Goal: Information Seeking & Learning: Understand process/instructions

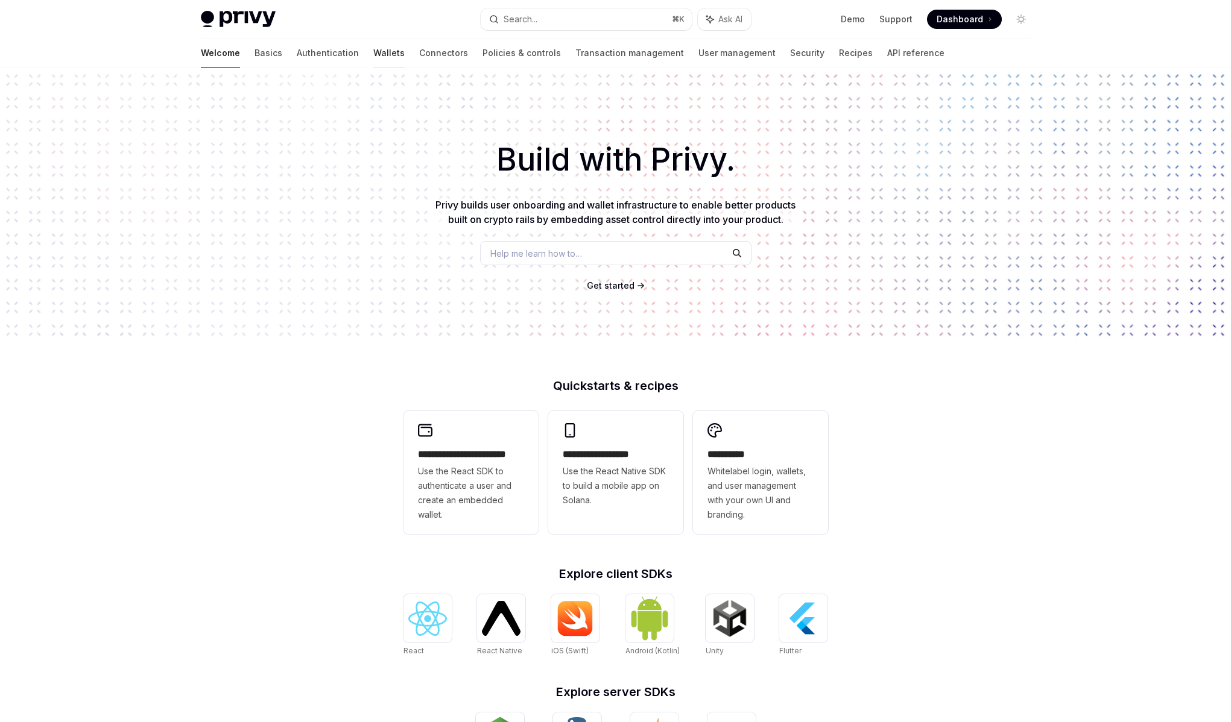
click at [373, 57] on link "Wallets" at bounding box center [388, 53] width 31 height 29
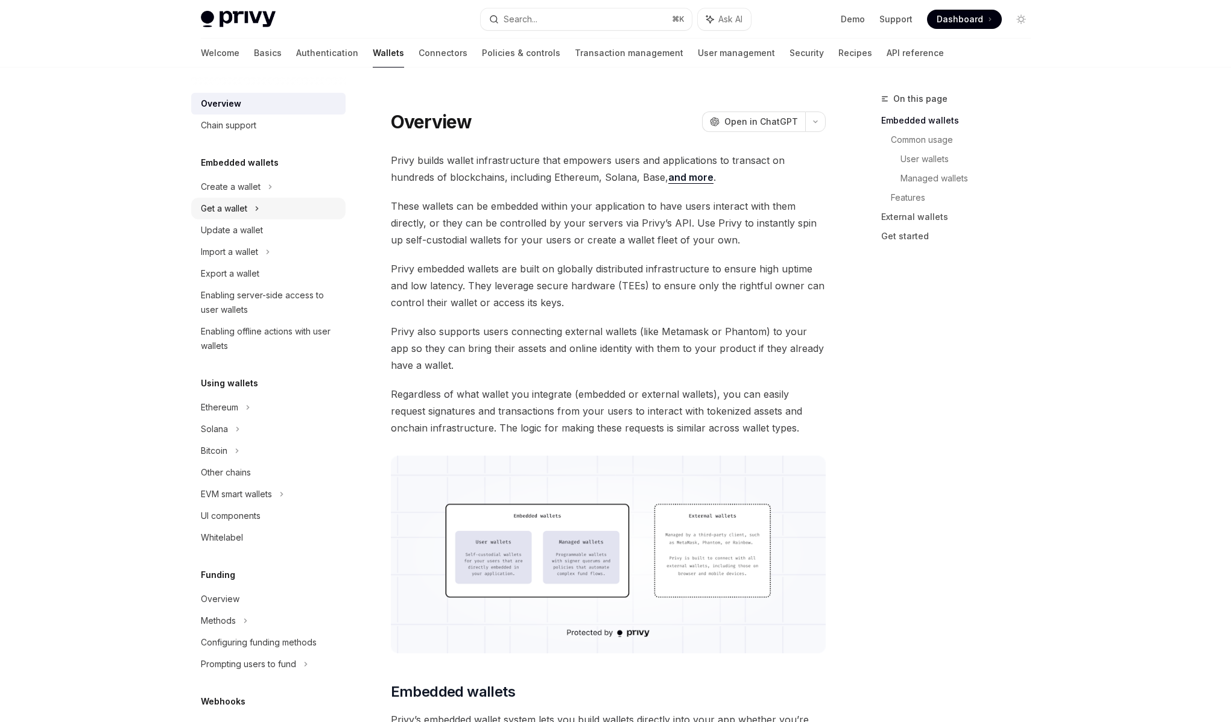
click at [273, 203] on div "Get a wallet" at bounding box center [268, 209] width 154 height 22
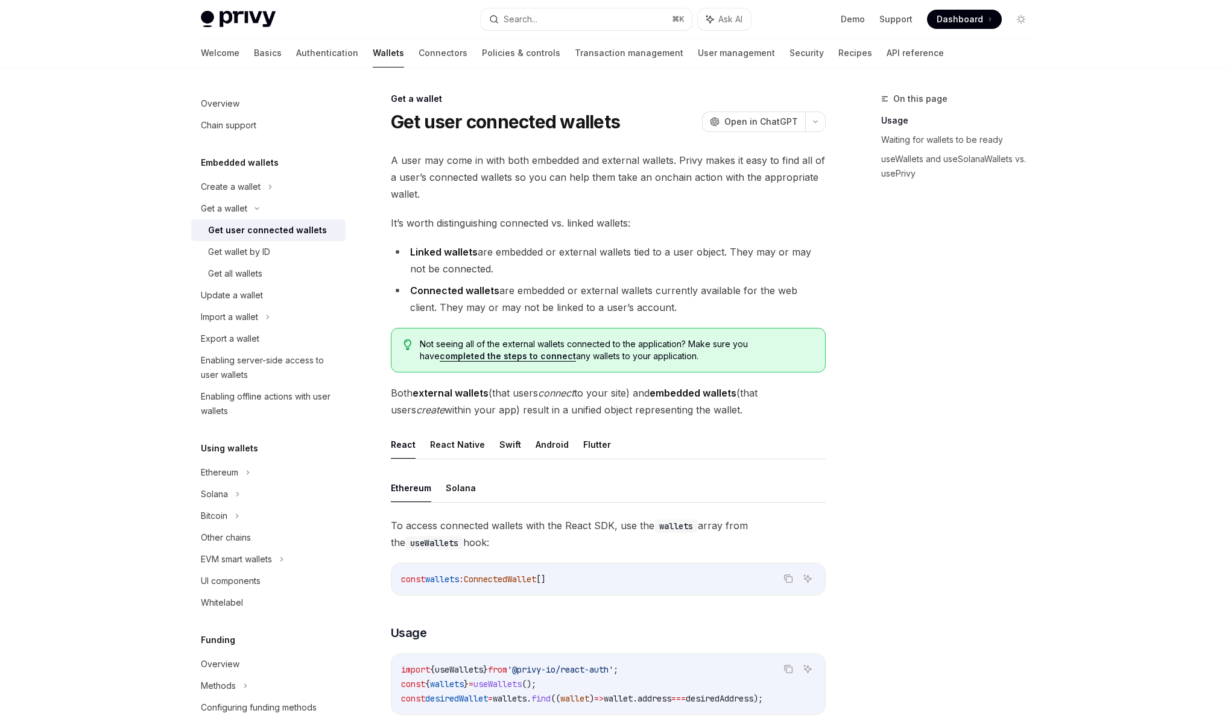
click at [248, 163] on h5 "Embedded wallets" at bounding box center [240, 163] width 78 height 14
click at [296, 51] on link "Authentication" at bounding box center [327, 53] width 62 height 29
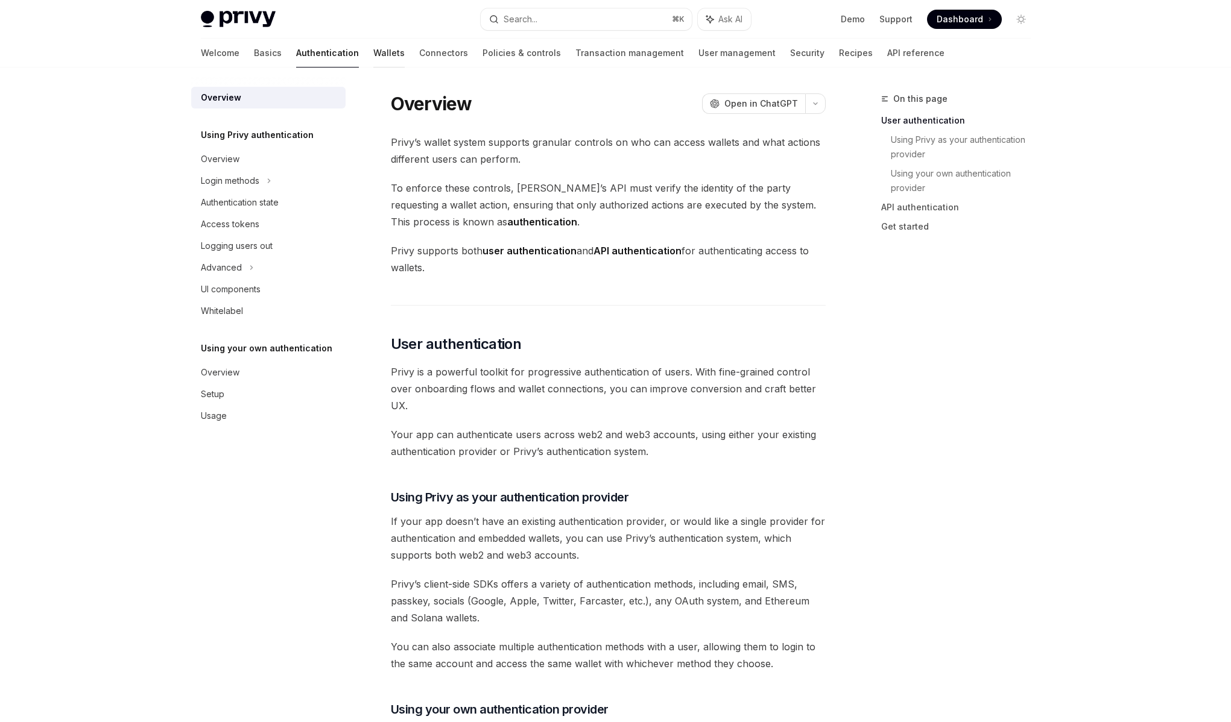
click at [373, 55] on link "Wallets" at bounding box center [388, 53] width 31 height 29
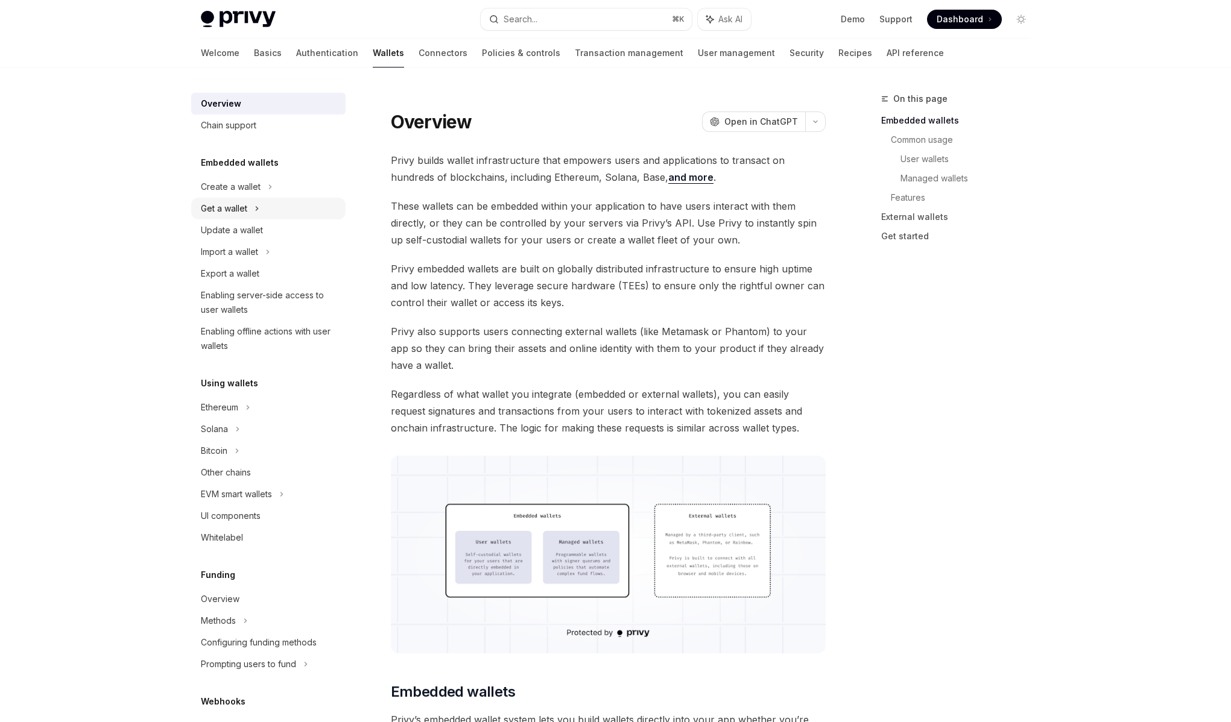
click at [263, 211] on div "Get a wallet" at bounding box center [268, 209] width 154 height 22
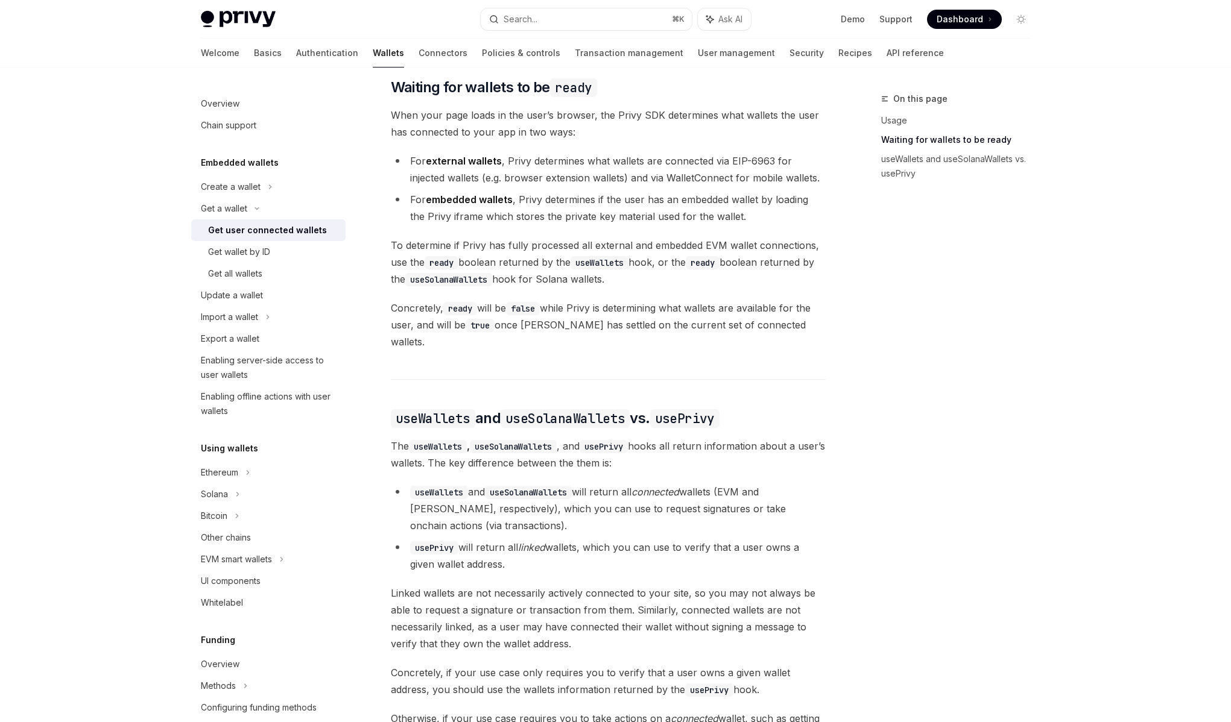
scroll to position [703, 0]
click at [542, 499] on li "useWallets and useSolanaWallets will return all connected wallets (EVM and Sola…" at bounding box center [608, 508] width 435 height 51
drag, startPoint x: 539, startPoint y: 496, endPoint x: 613, endPoint y: 495, distance: 73.6
click at [613, 495] on li "useWallets and useSolanaWallets will return all connected wallets (EVM and Sola…" at bounding box center [608, 508] width 435 height 51
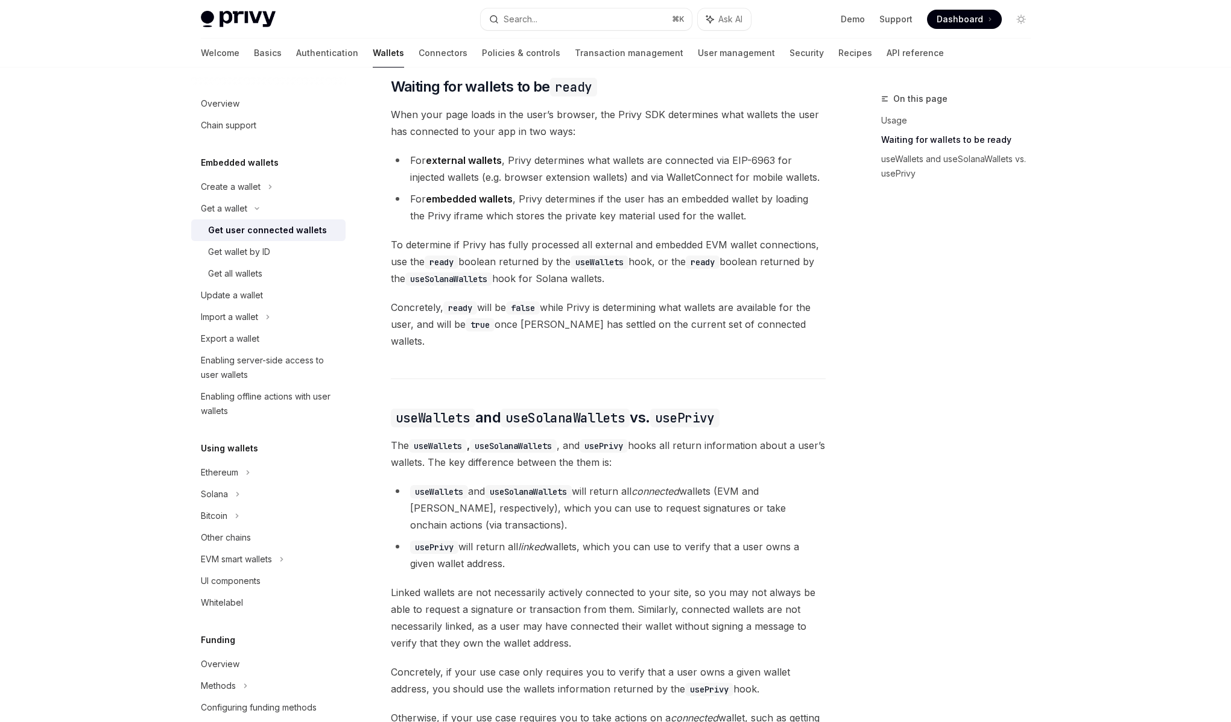
scroll to position [710, 0]
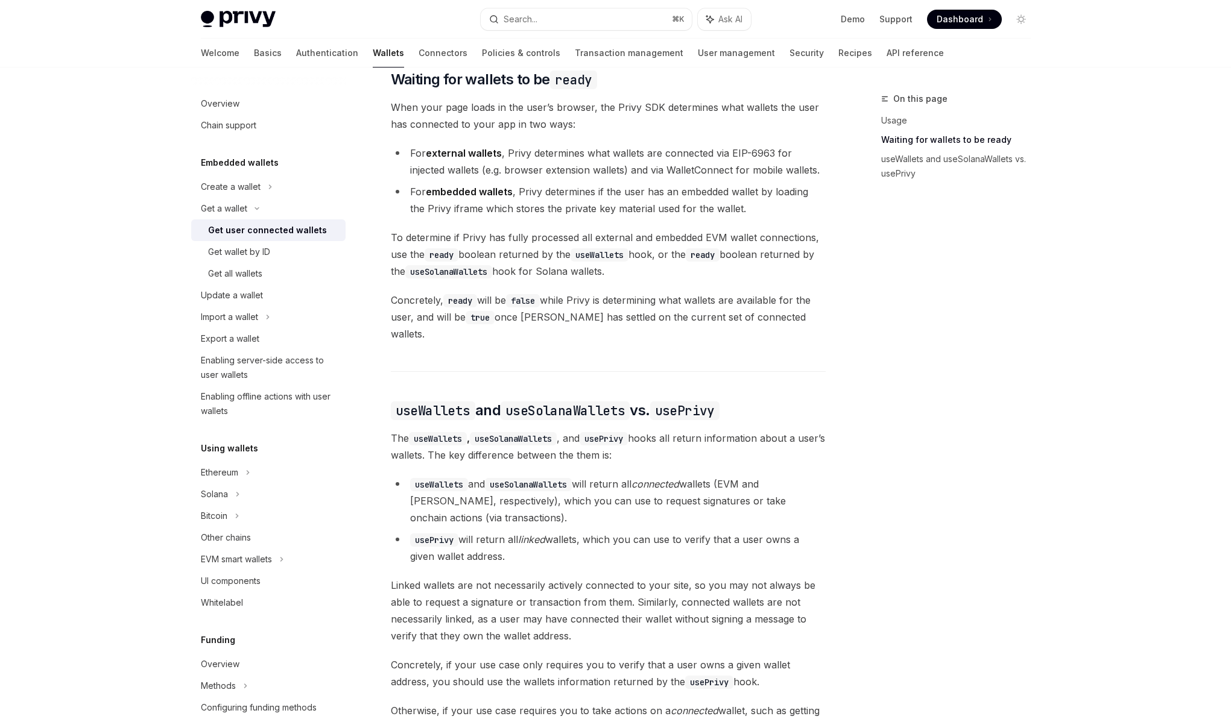
click at [573, 514] on li "useWallets and useSolanaWallets will return all connected wallets (EVM and Sola…" at bounding box center [608, 501] width 435 height 51
click at [557, 519] on ul "useWallets and useSolanaWallets will return all connected wallets (EVM and Sola…" at bounding box center [608, 520] width 435 height 89
click at [552, 533] on li "usePrivy will return all linked wallets, which you can use to verify that a use…" at bounding box center [608, 548] width 435 height 34
click at [525, 534] on em "linked" at bounding box center [531, 540] width 27 height 12
drag, startPoint x: 522, startPoint y: 528, endPoint x: 733, endPoint y: 529, distance: 211.1
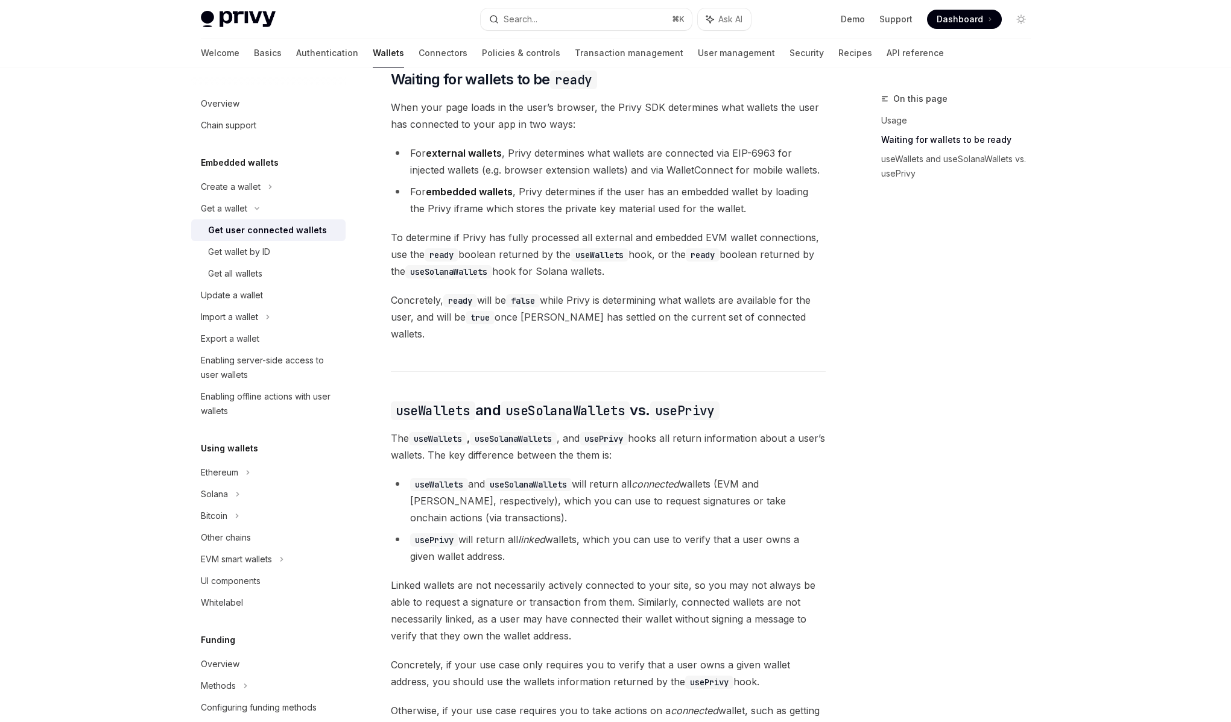
click at [733, 531] on li "usePrivy will return all linked wallets, which you can use to verify that a use…" at bounding box center [608, 548] width 435 height 34
drag, startPoint x: 733, startPoint y: 529, endPoint x: 517, endPoint y: 528, distance: 215.3
click at [517, 531] on li "usePrivy will return all linked wallets, which you can use to verify that a use…" at bounding box center [608, 548] width 435 height 34
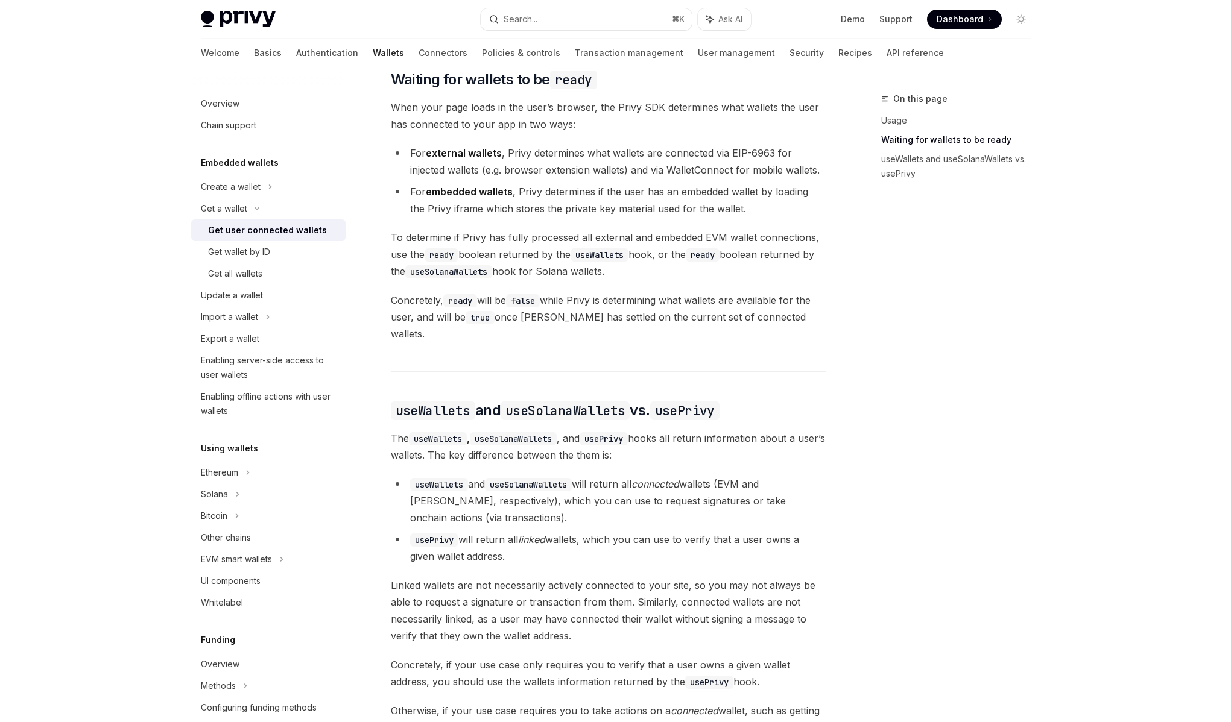
click at [549, 577] on span "Linked wallets are not necessarily actively connected to your site, so you may …" at bounding box center [608, 611] width 435 height 68
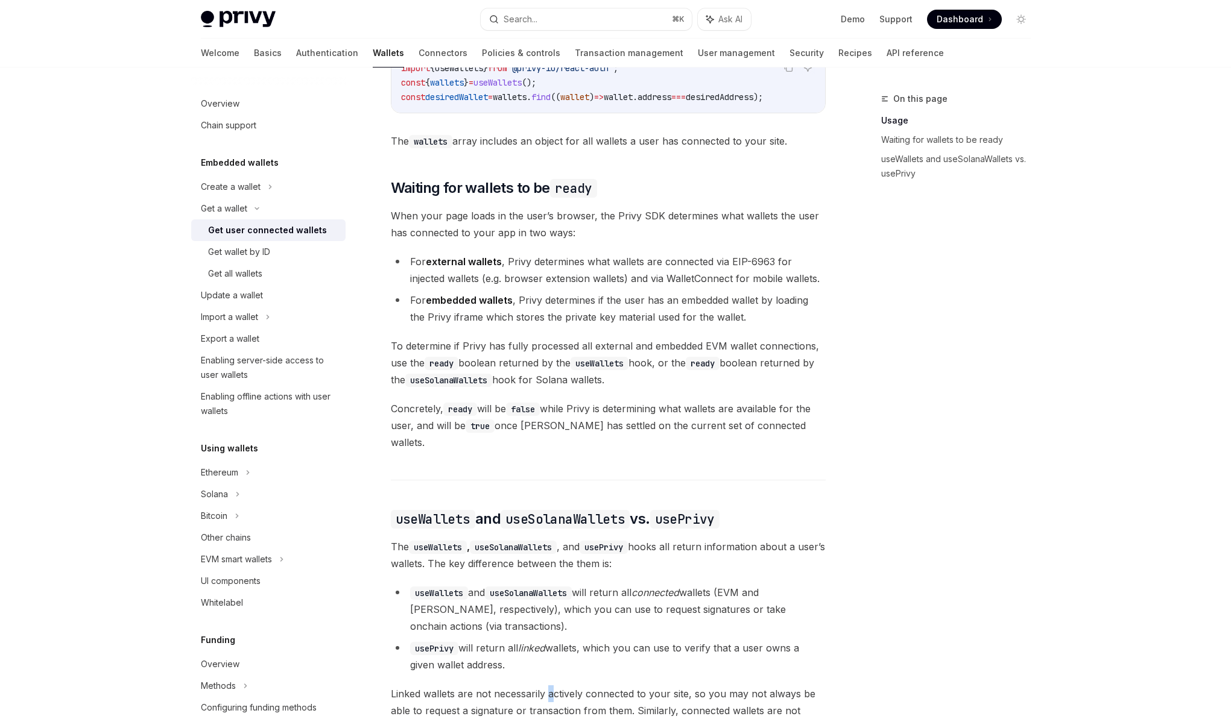
scroll to position [595, 0]
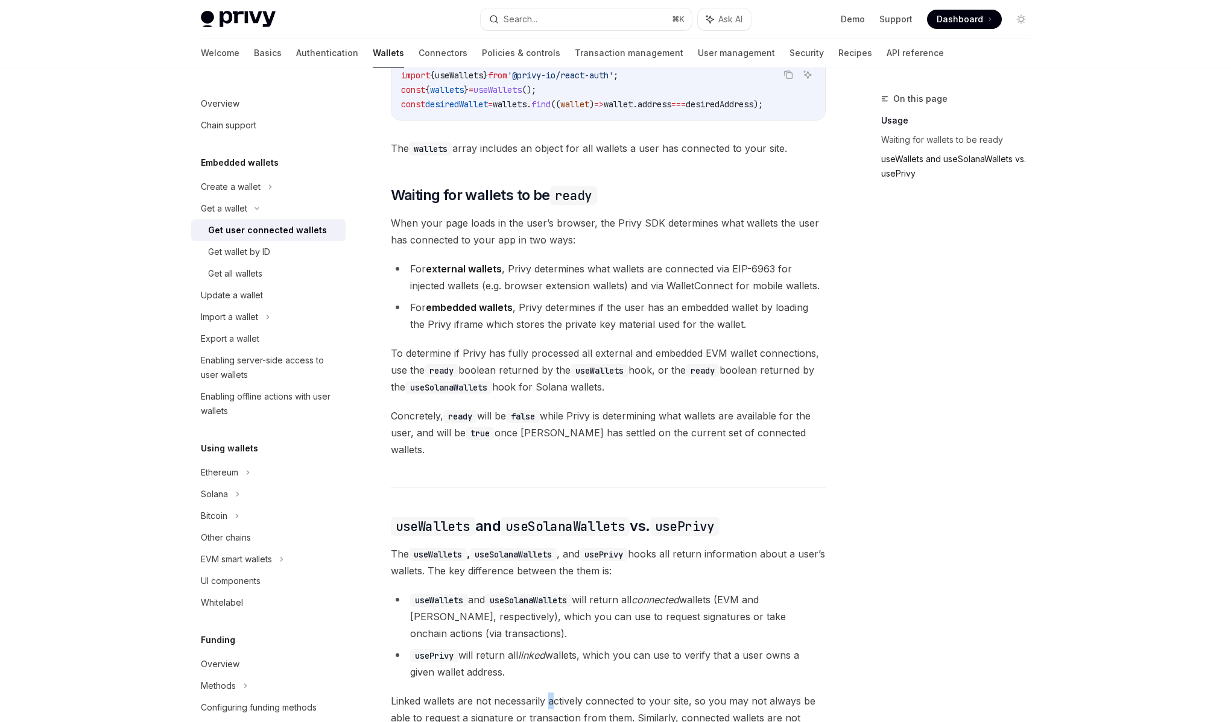
click at [905, 174] on link "useWallets and useSolanaWallets vs. usePrivy" at bounding box center [960, 167] width 159 height 34
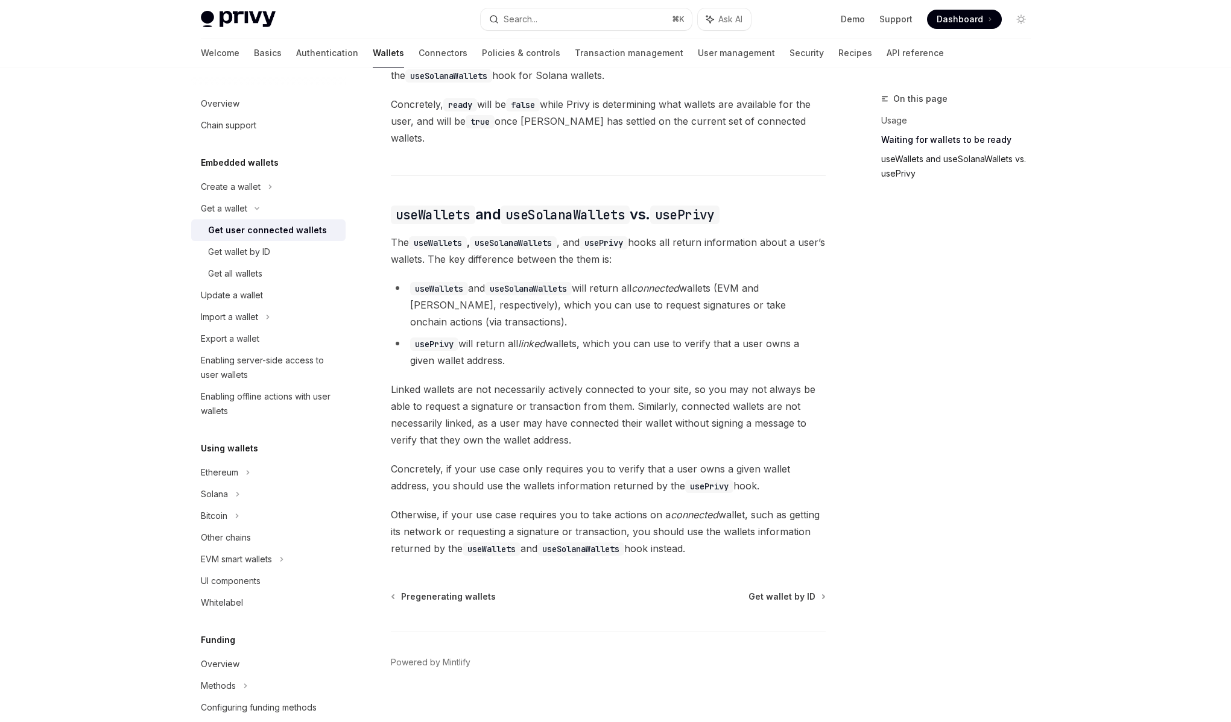
scroll to position [908, 0]
click at [597, 364] on div "Ethereum Solana To access connected wallets with the React SDK, use the wallets…" at bounding box center [608, 61] width 435 height 990
click at [586, 394] on span "Linked wallets are not necessarily actively connected to your site, so you may …" at bounding box center [608, 413] width 435 height 68
click at [558, 520] on span "Otherwise, if your use case requires you to take actions on a connected wallet,…" at bounding box center [608, 530] width 435 height 51
click at [542, 505] on span "Otherwise, if your use case requires you to take actions on a connected wallet,…" at bounding box center [608, 530] width 435 height 51
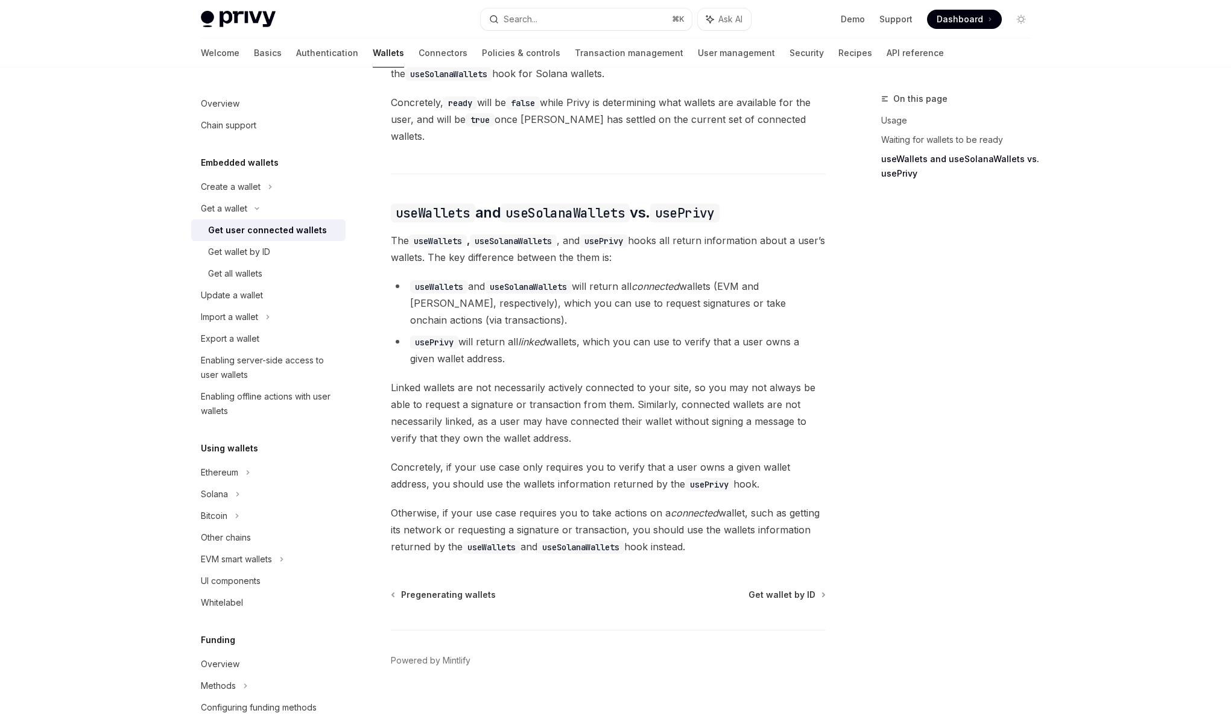
click at [560, 469] on span "Concretely, if your use case only requires you to verify that a user owns a giv…" at bounding box center [608, 476] width 435 height 34
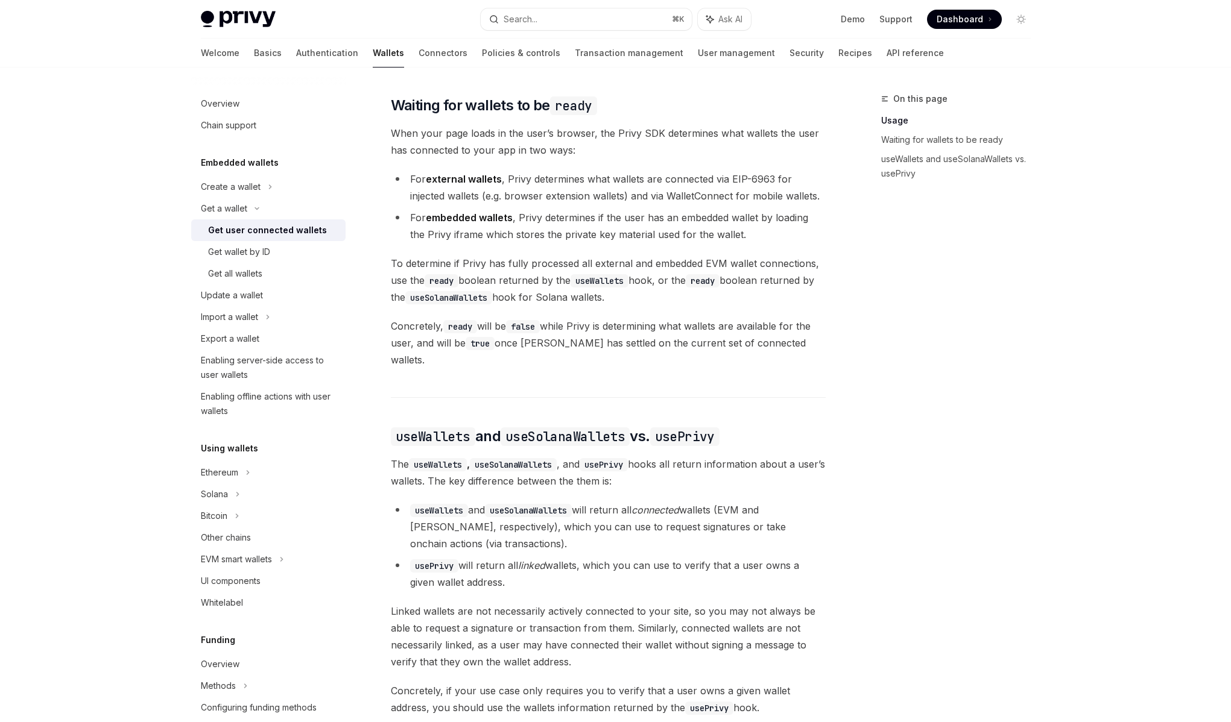
scroll to position [685, 0]
click at [886, 55] on link "API reference" at bounding box center [914, 53] width 57 height 29
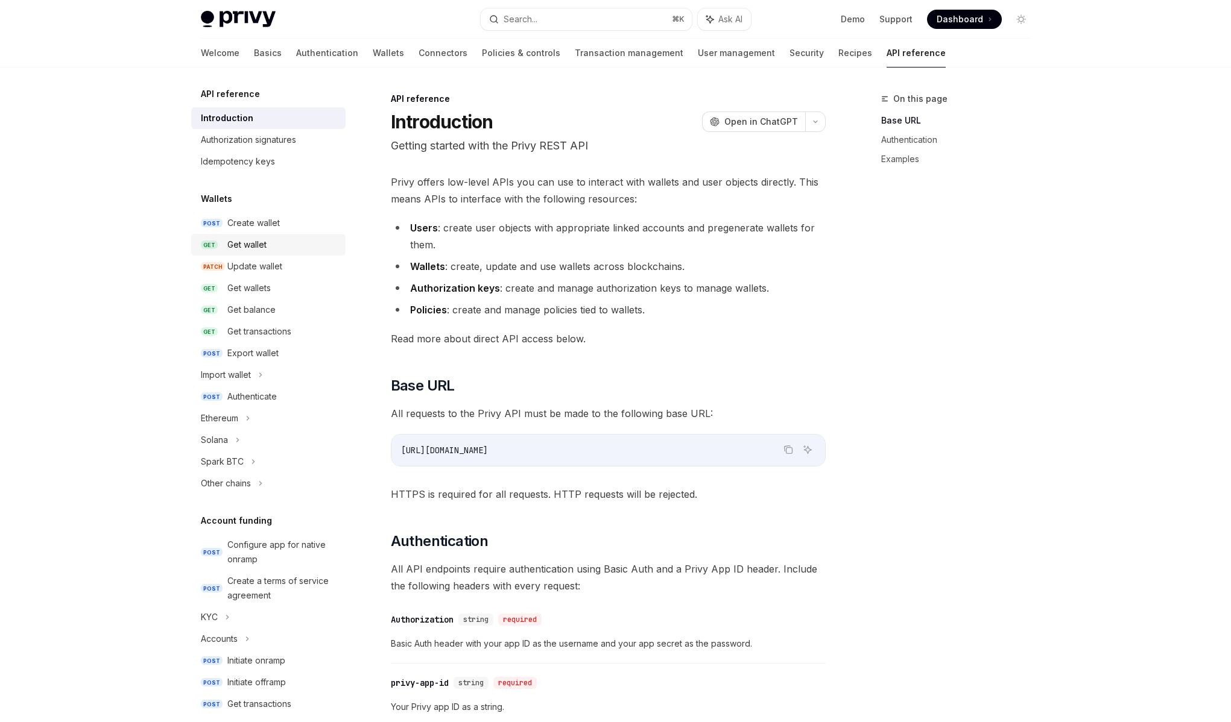
click at [257, 248] on div "Get wallet" at bounding box center [246, 245] width 39 height 14
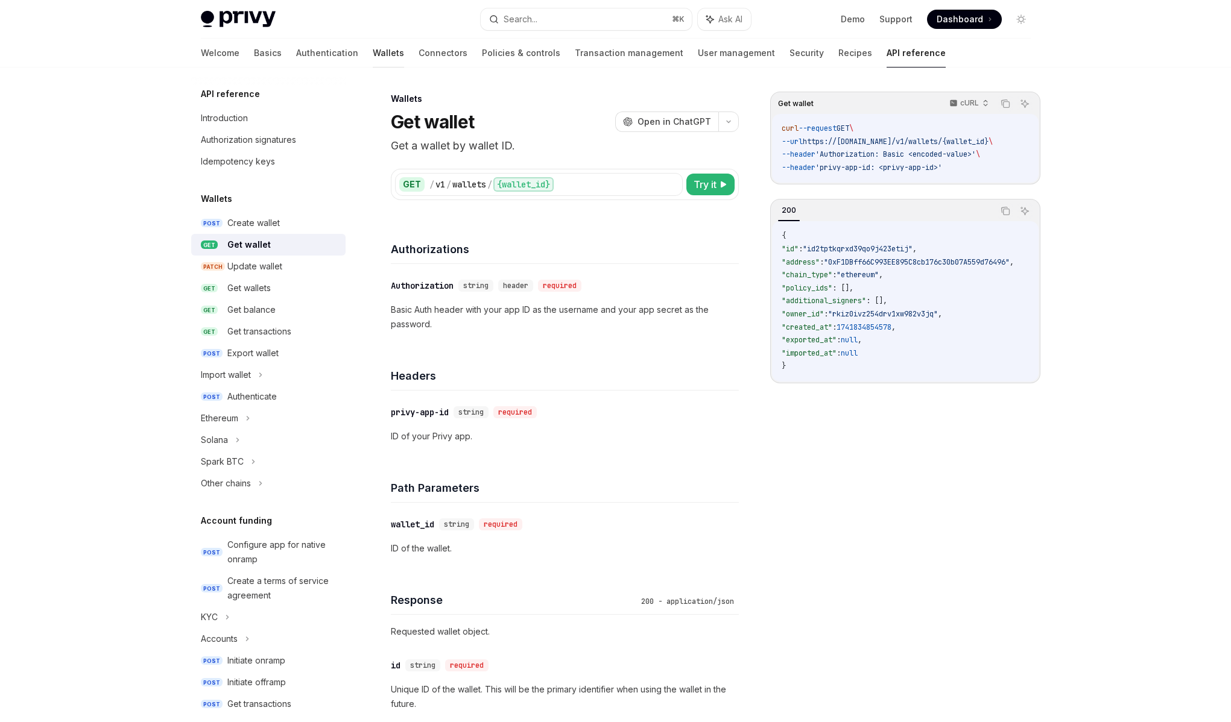
click at [373, 53] on link "Wallets" at bounding box center [388, 53] width 31 height 29
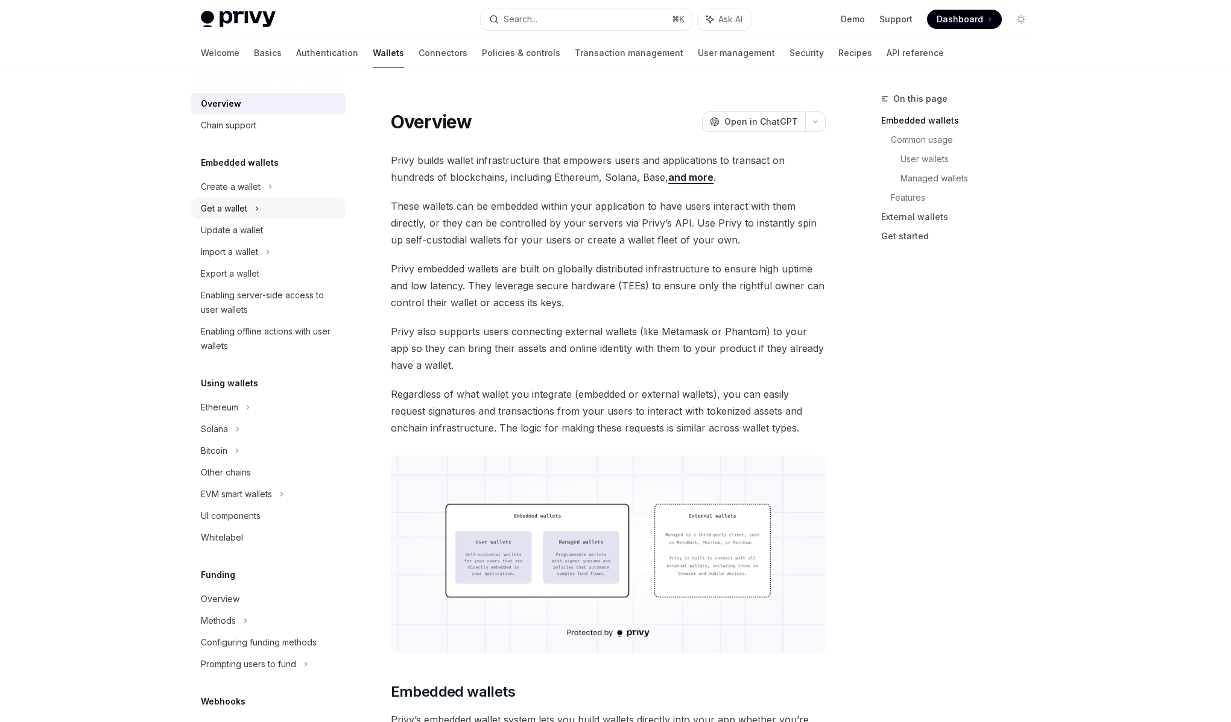
click at [263, 209] on div "Get a wallet" at bounding box center [268, 209] width 154 height 22
type textarea "*"
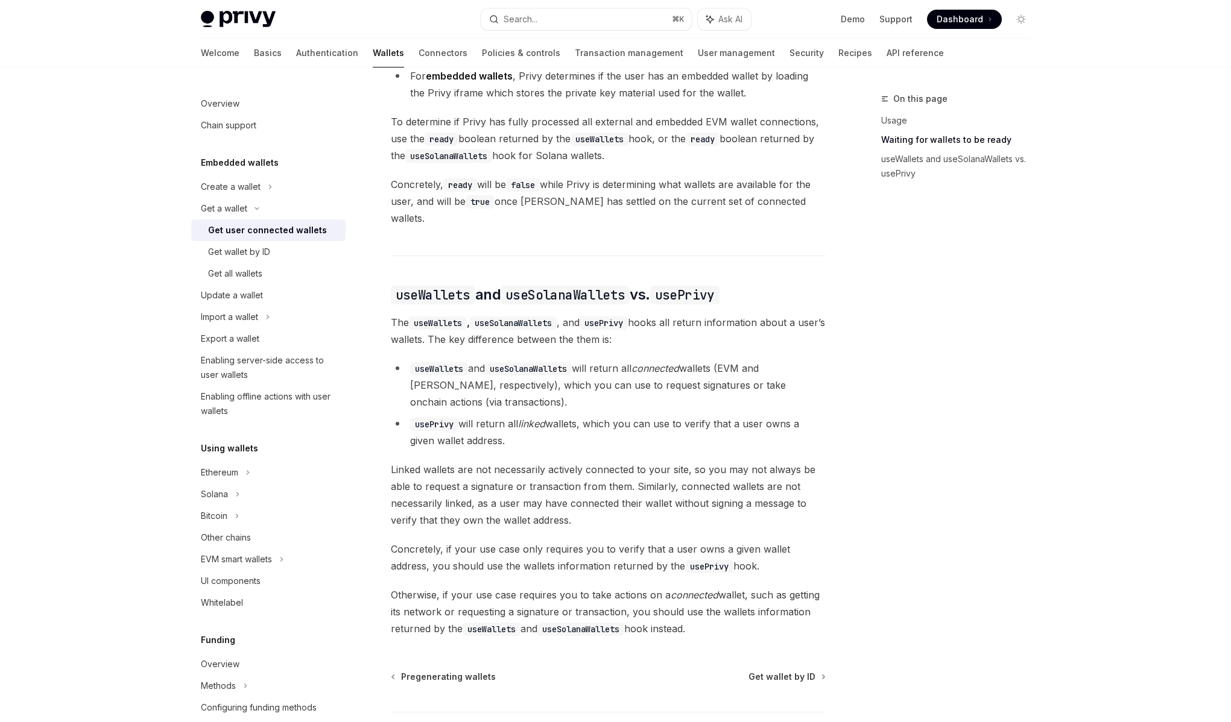
scroll to position [845, 0]
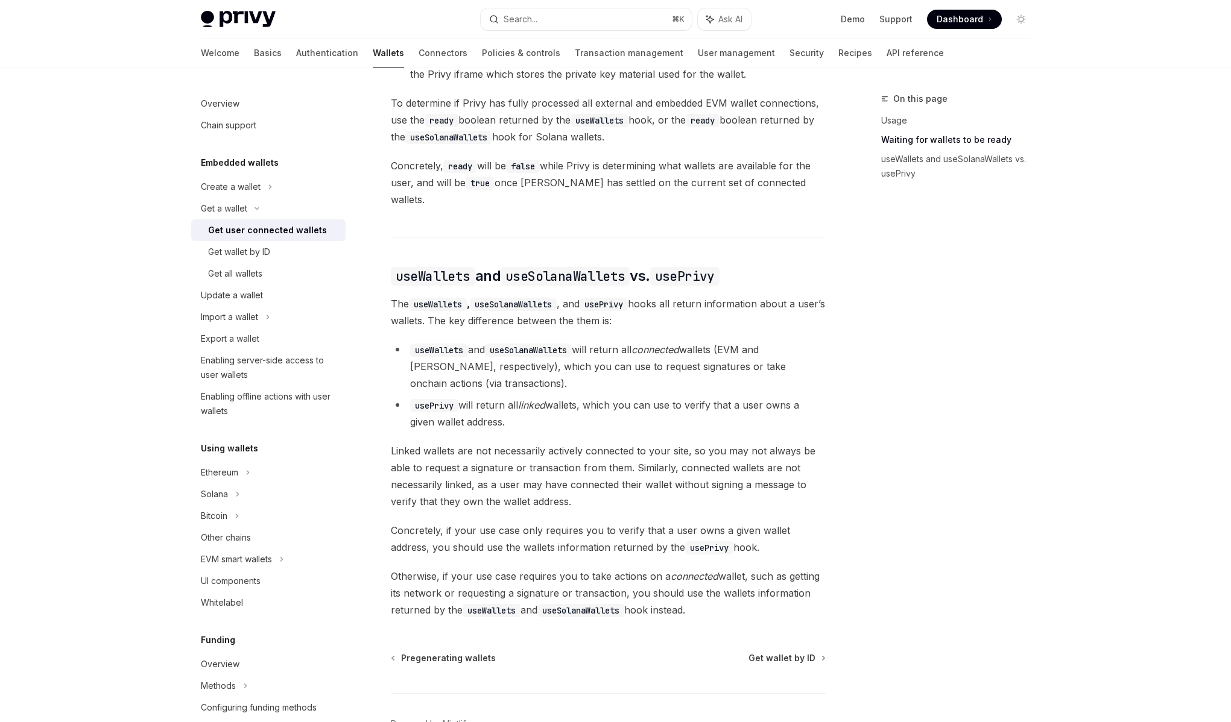
click at [633, 408] on li "usePrivy will return all linked wallets, which you can use to verify that a use…" at bounding box center [608, 414] width 435 height 34
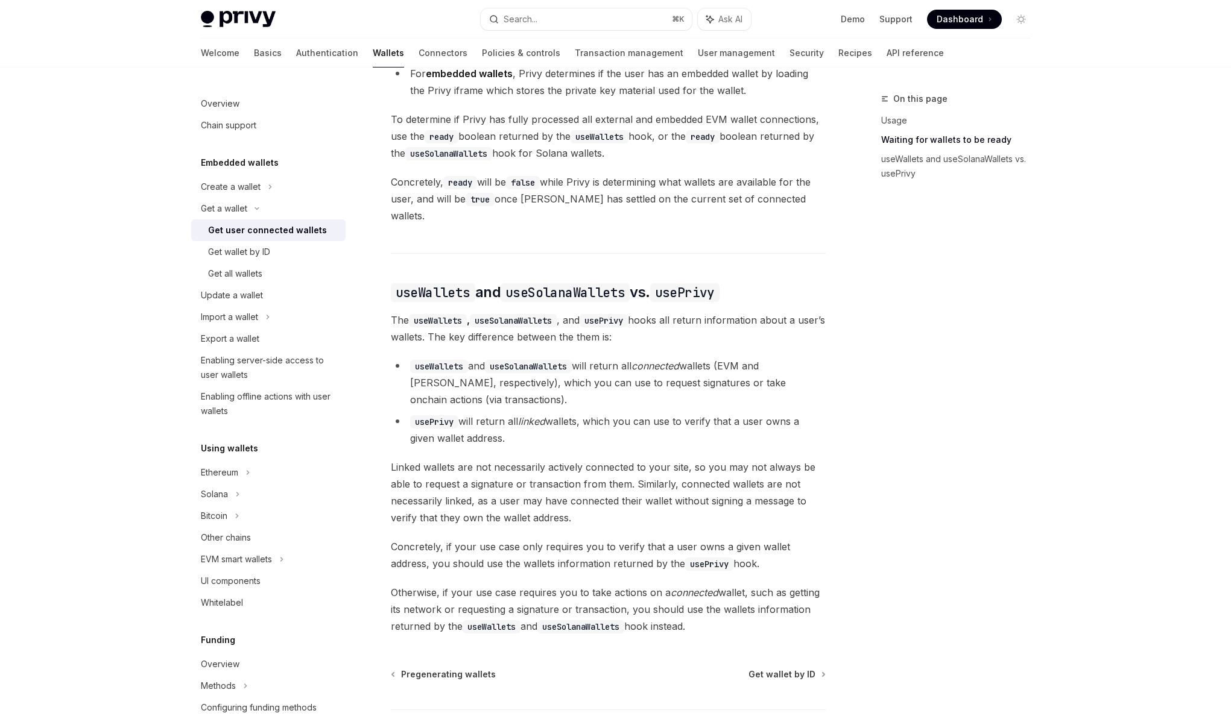
scroll to position [807, 0]
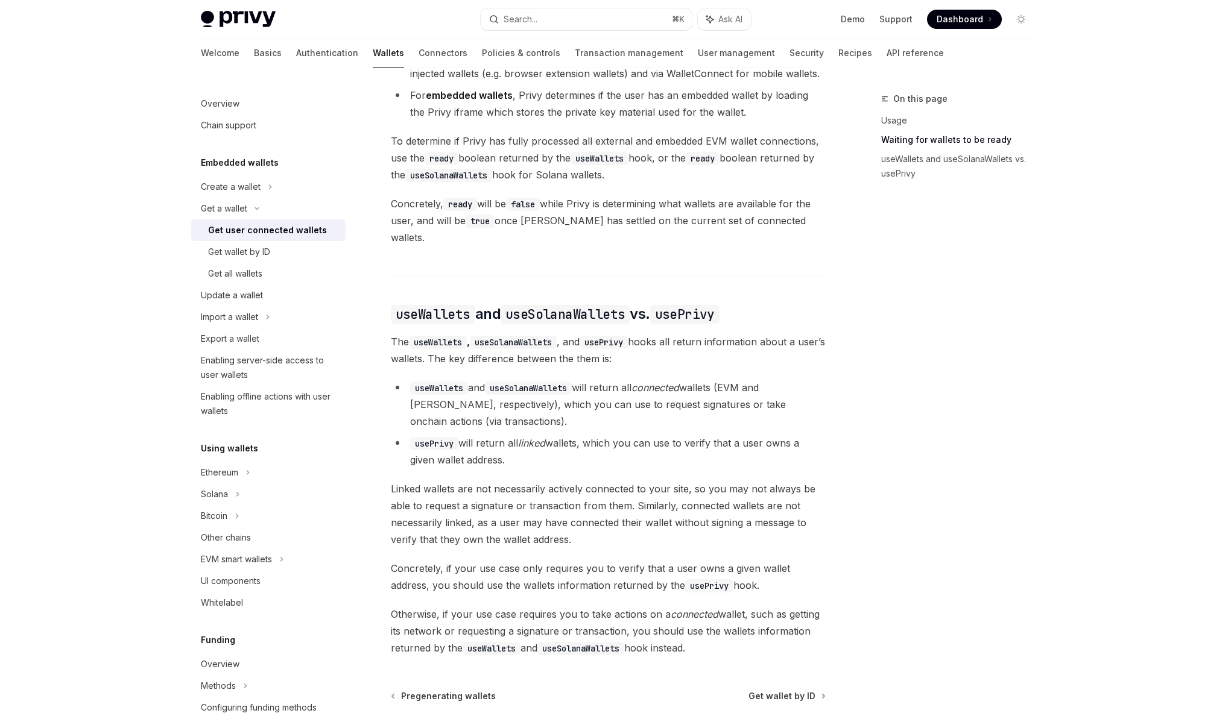
click at [601, 447] on li "usePrivy will return all linked wallets, which you can use to verify that a use…" at bounding box center [608, 452] width 435 height 34
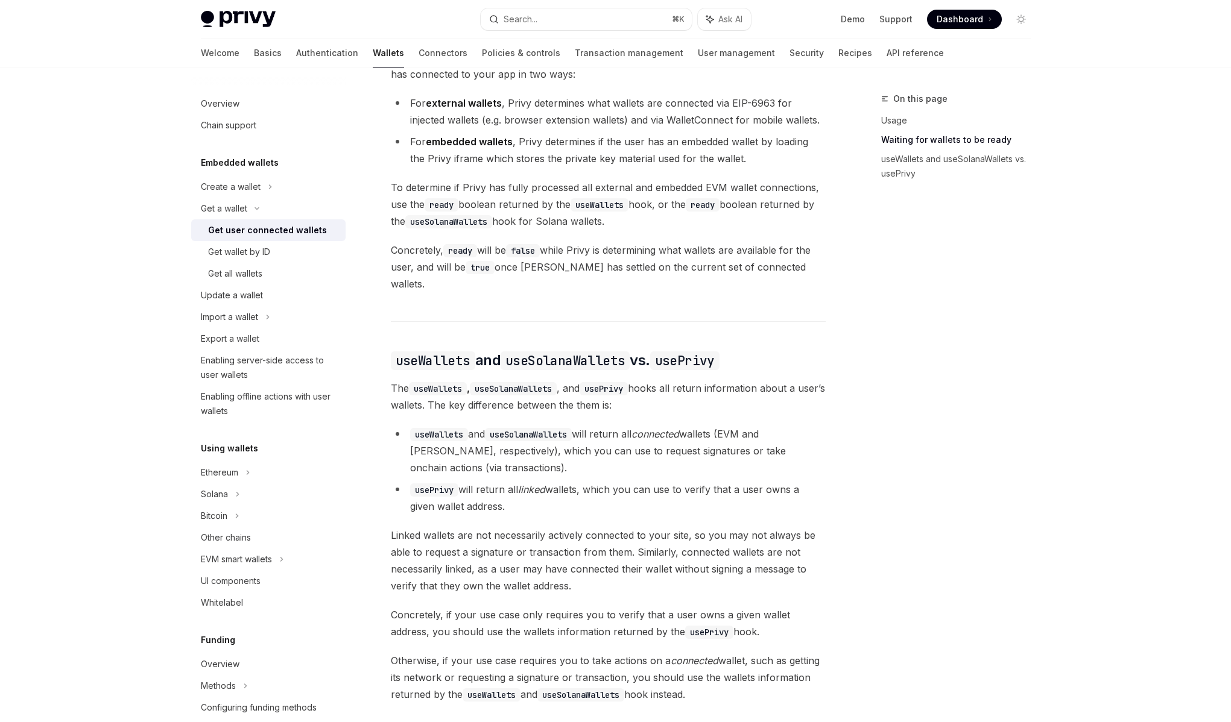
scroll to position [753, 0]
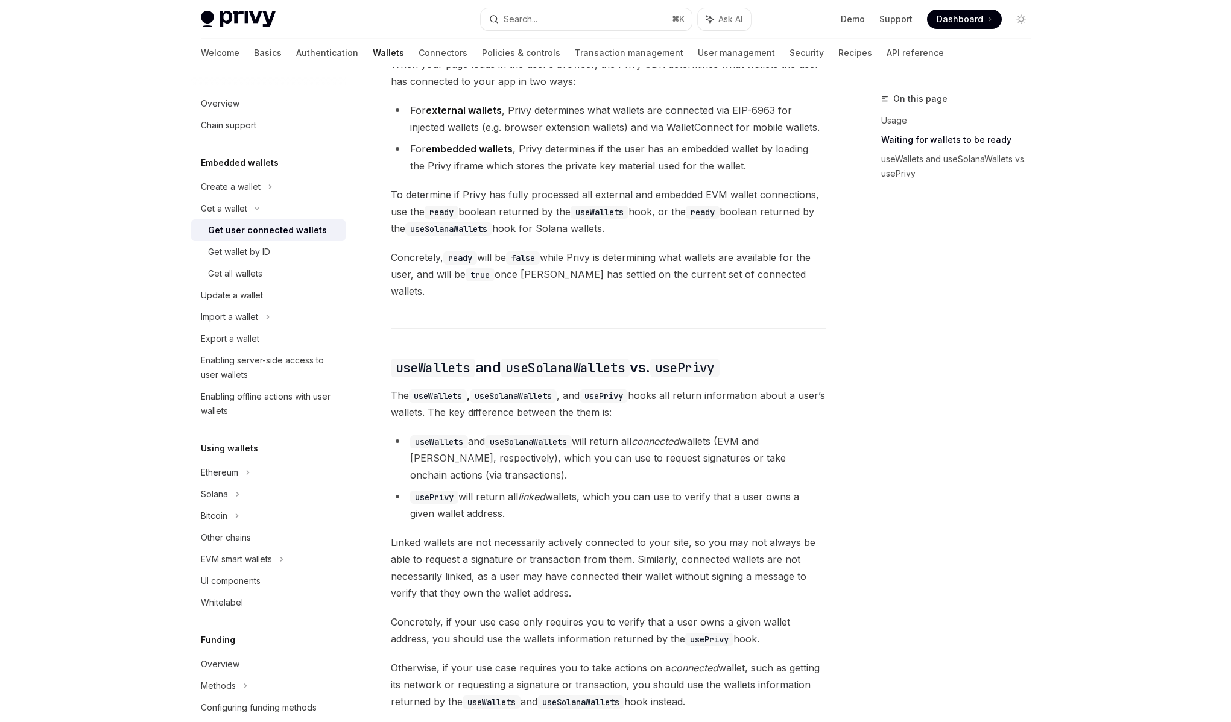
click at [648, 435] on em "connected" at bounding box center [655, 441] width 48 height 12
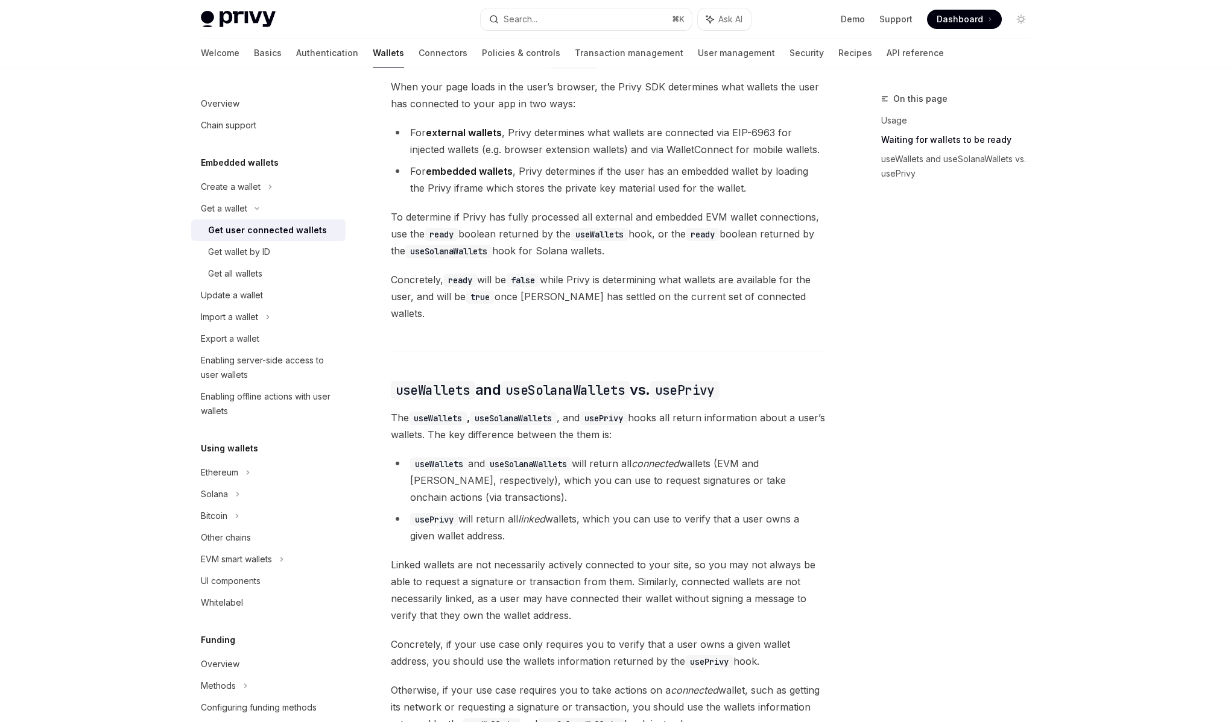
scroll to position [724, 0]
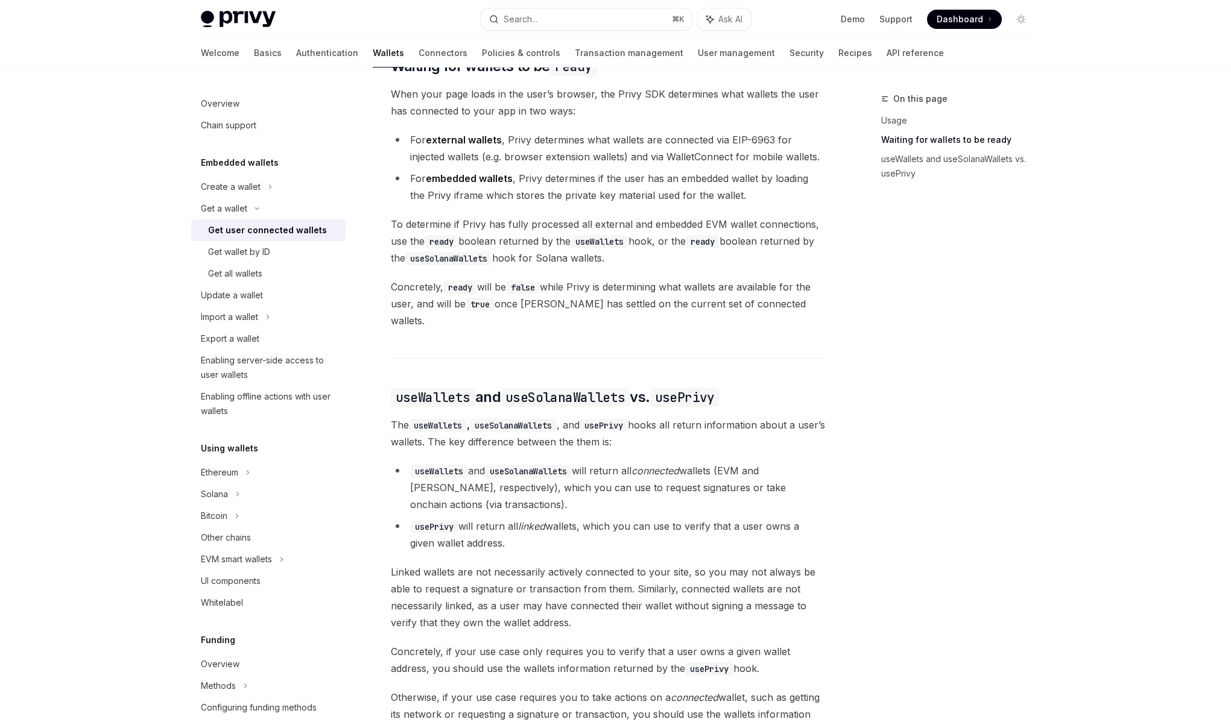
click at [523, 501] on ul "useWallets and useSolanaWallets will return all connected wallets (EVM and Sola…" at bounding box center [608, 507] width 435 height 89
click at [520, 518] on li "usePrivy will return all linked wallets, which you can use to verify that a use…" at bounding box center [608, 535] width 435 height 34
drag, startPoint x: 519, startPoint y: 514, endPoint x: 728, endPoint y: 516, distance: 209.3
click at [728, 518] on li "usePrivy will return all linked wallets, which you can use to verify that a use…" at bounding box center [608, 535] width 435 height 34
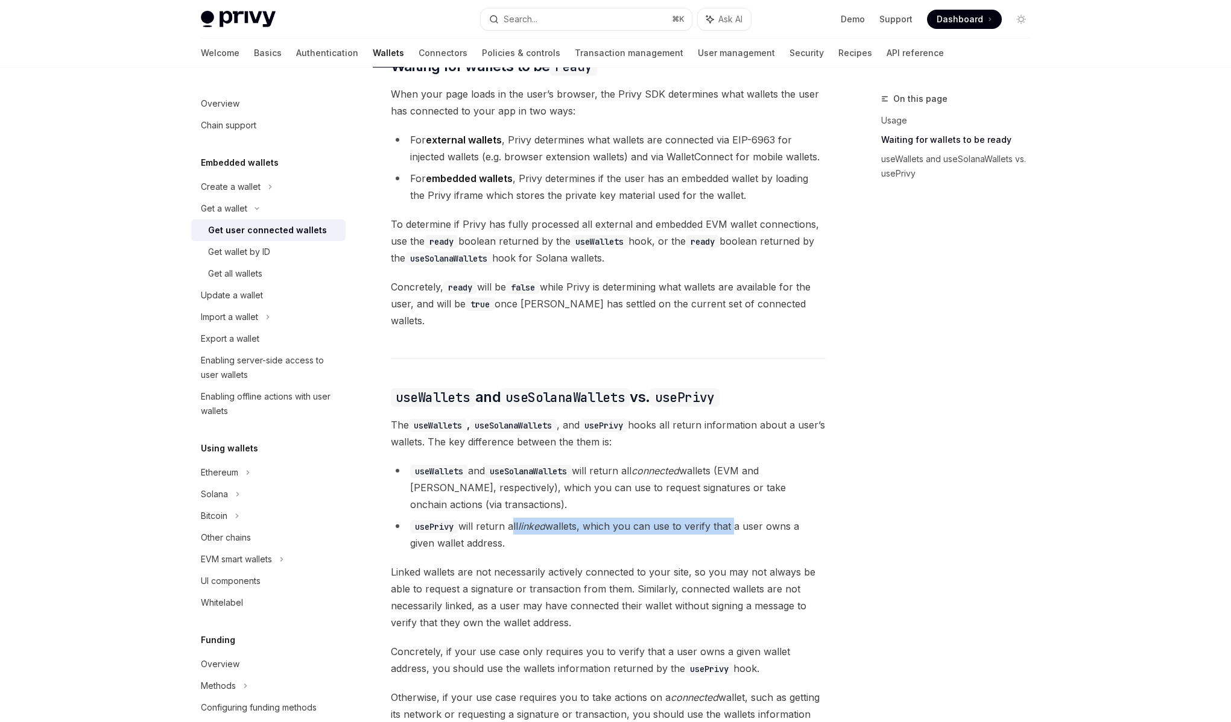
drag, startPoint x: 728, startPoint y: 516, endPoint x: 514, endPoint y: 516, distance: 214.1
click at [514, 518] on li "usePrivy will return all linked wallets, which you can use to verify that a use…" at bounding box center [608, 535] width 435 height 34
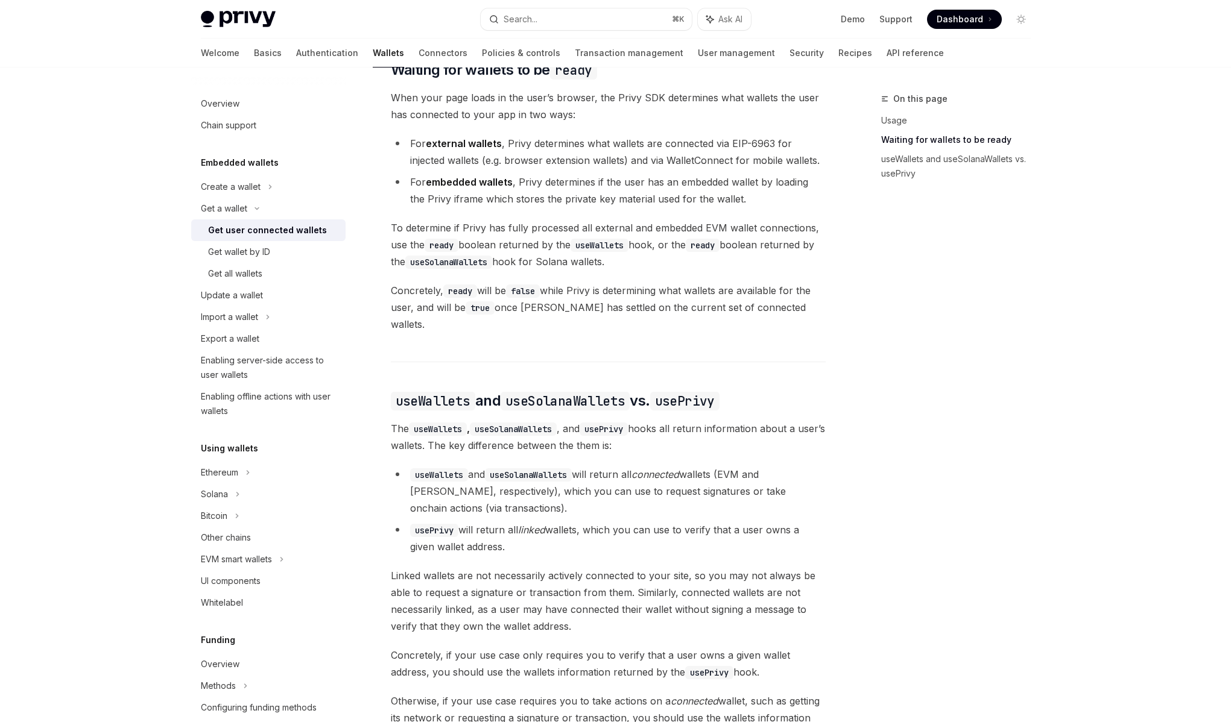
scroll to position [742, 0]
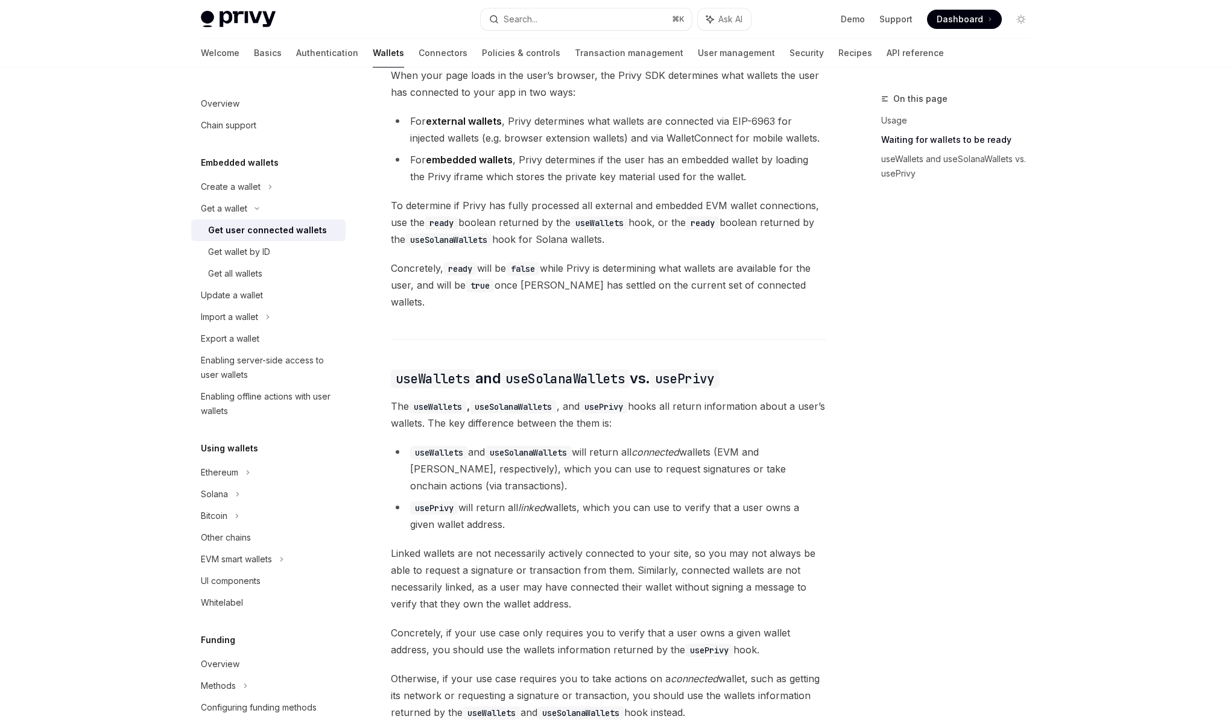
click at [518, 554] on span "Linked wallets are not necessarily actively connected to your site, so you may …" at bounding box center [608, 579] width 435 height 68
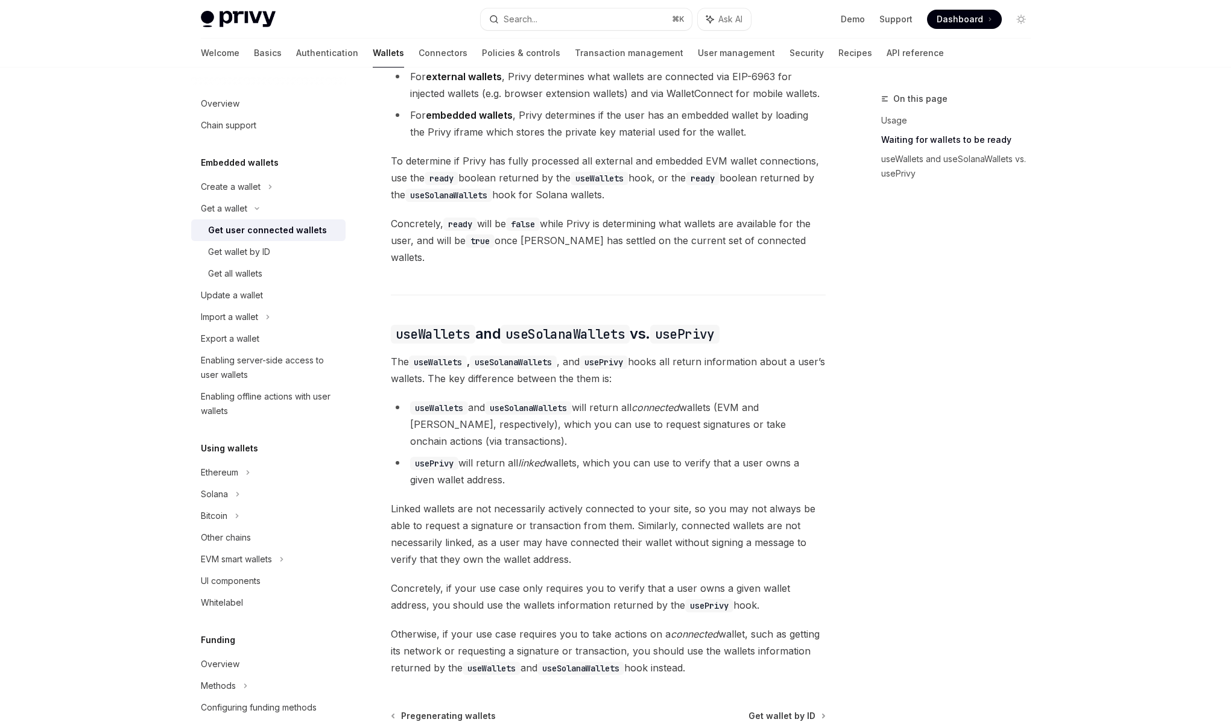
scroll to position [804, 0]
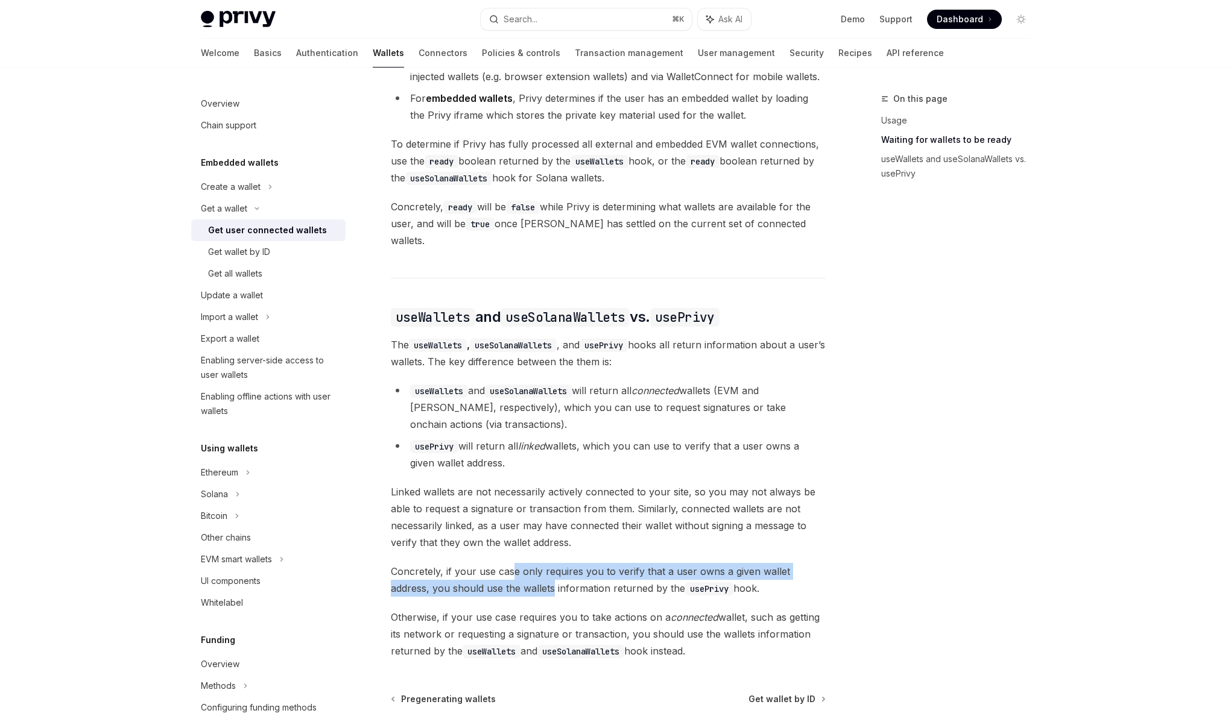
click at [510, 567] on span "Concretely, if your use case only requires you to verify that a user owns a giv…" at bounding box center [608, 580] width 435 height 34
click at [510, 563] on span "Concretely, if your use case only requires you to verify that a user owns a giv…" at bounding box center [608, 580] width 435 height 34
drag, startPoint x: 502, startPoint y: 561, endPoint x: 760, endPoint y: 560, distance: 257.5
click at [760, 563] on span "Concretely, if your use case only requires you to verify that a user owns a giv…" at bounding box center [608, 580] width 435 height 34
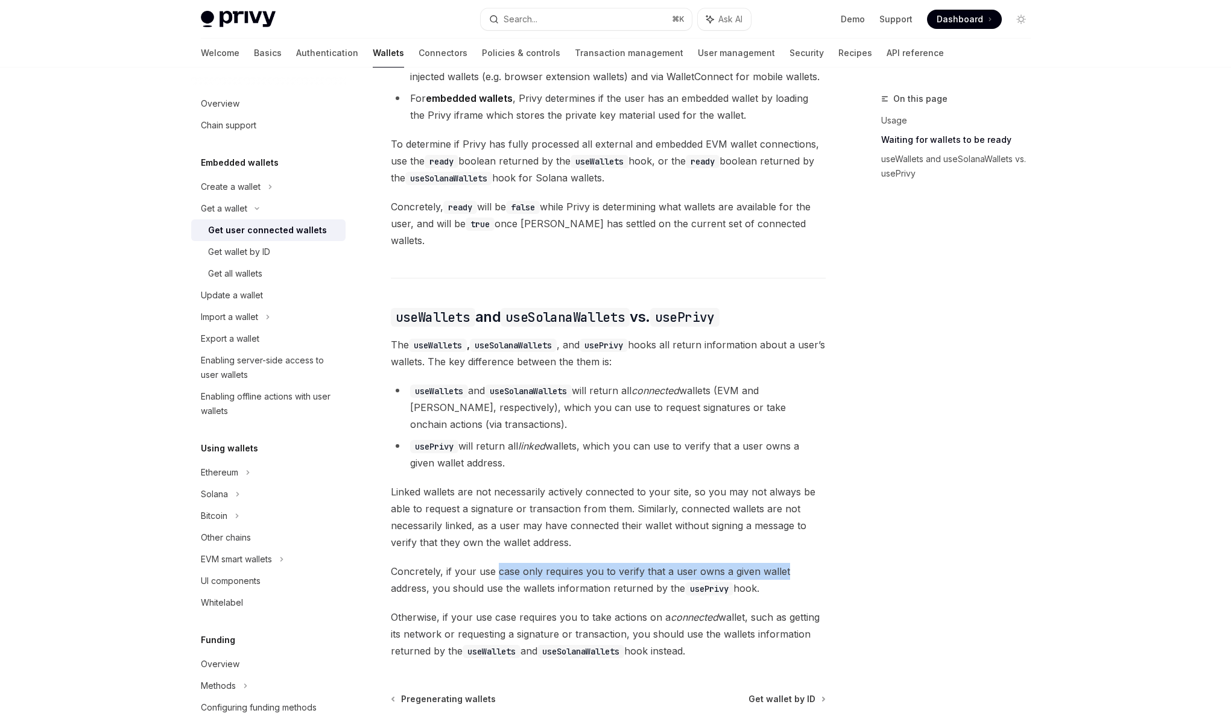
drag, startPoint x: 760, startPoint y: 560, endPoint x: 502, endPoint y: 555, distance: 257.6
click at [502, 563] on span "Concretely, if your use case only requires you to verify that a user owns a giv…" at bounding box center [608, 580] width 435 height 34
drag, startPoint x: 502, startPoint y: 555, endPoint x: 732, endPoint y: 562, distance: 229.3
click at [732, 563] on span "Concretely, if your use case only requires you to verify that a user owns a giv…" at bounding box center [608, 580] width 435 height 34
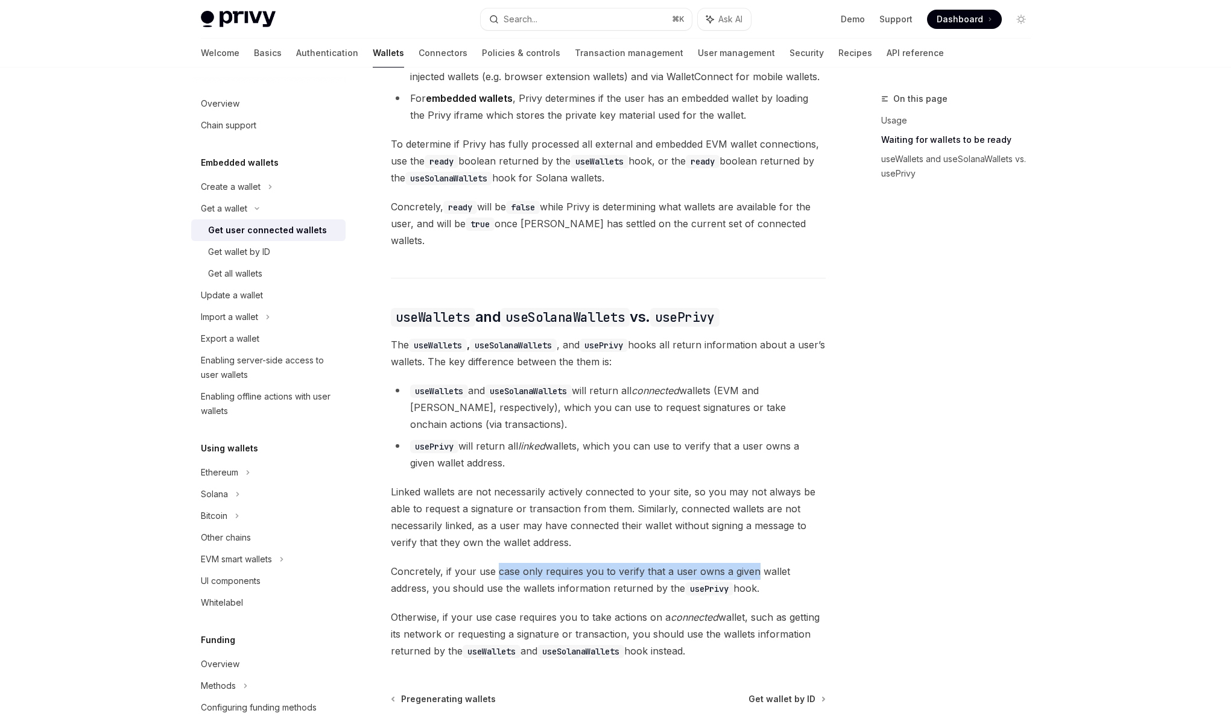
click at [732, 563] on span "Concretely, if your use case only requires you to verify that a user owns a giv…" at bounding box center [608, 580] width 435 height 34
drag, startPoint x: 753, startPoint y: 559, endPoint x: 475, endPoint y: 561, distance: 278.0
click at [475, 563] on span "Concretely, if your use case only requires you to verify that a user owns a giv…" at bounding box center [608, 580] width 435 height 34
click at [491, 612] on span "Otherwise, if your use case requires you to take actions on a connected wallet,…" at bounding box center [608, 634] width 435 height 51
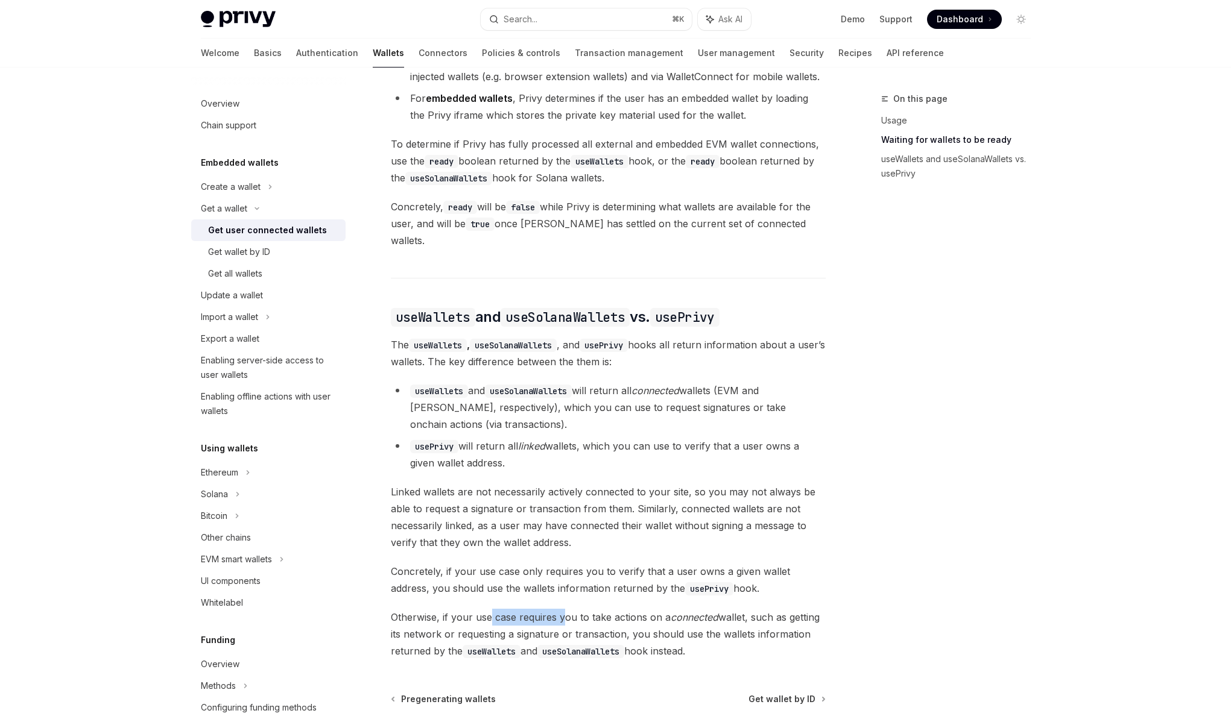
drag, startPoint x: 491, startPoint y: 607, endPoint x: 563, endPoint y: 609, distance: 71.8
click at [563, 609] on span "Otherwise, if your use case requires you to take actions on a connected wallet,…" at bounding box center [608, 634] width 435 height 51
drag, startPoint x: 563, startPoint y: 609, endPoint x: 738, endPoint y: 610, distance: 174.9
click at [738, 610] on span "Otherwise, if your use case requires you to take actions on a connected wallet,…" at bounding box center [608, 634] width 435 height 51
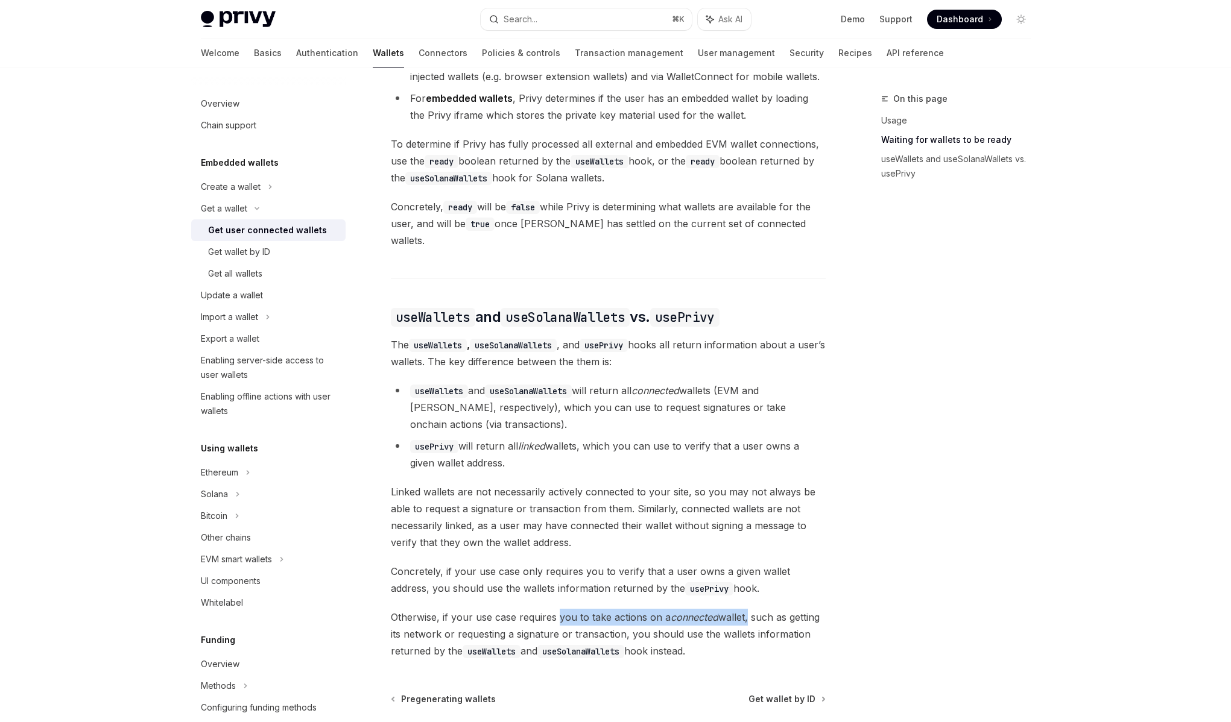
click at [738, 610] on span "Otherwise, if your use case requires you to take actions on a connected wallet,…" at bounding box center [608, 634] width 435 height 51
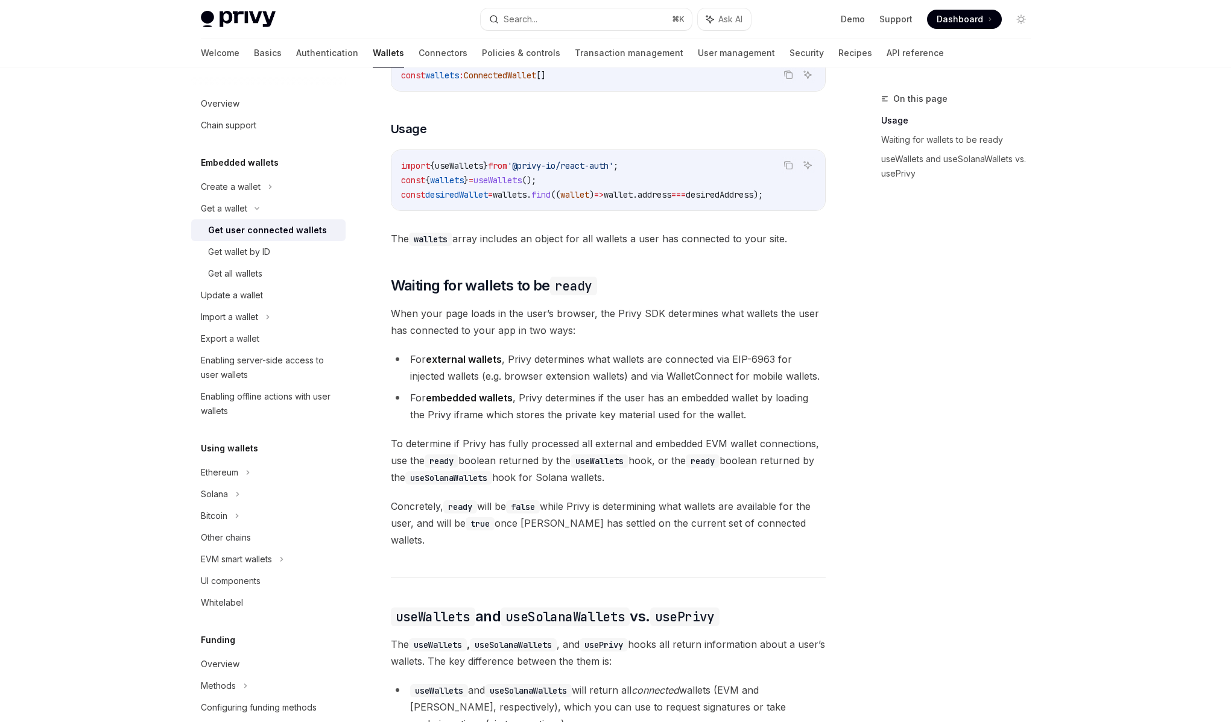
click at [620, 538] on div "Ethereum Solana To access connected wallets with the React SDK, use the wallets…" at bounding box center [608, 465] width 435 height 990
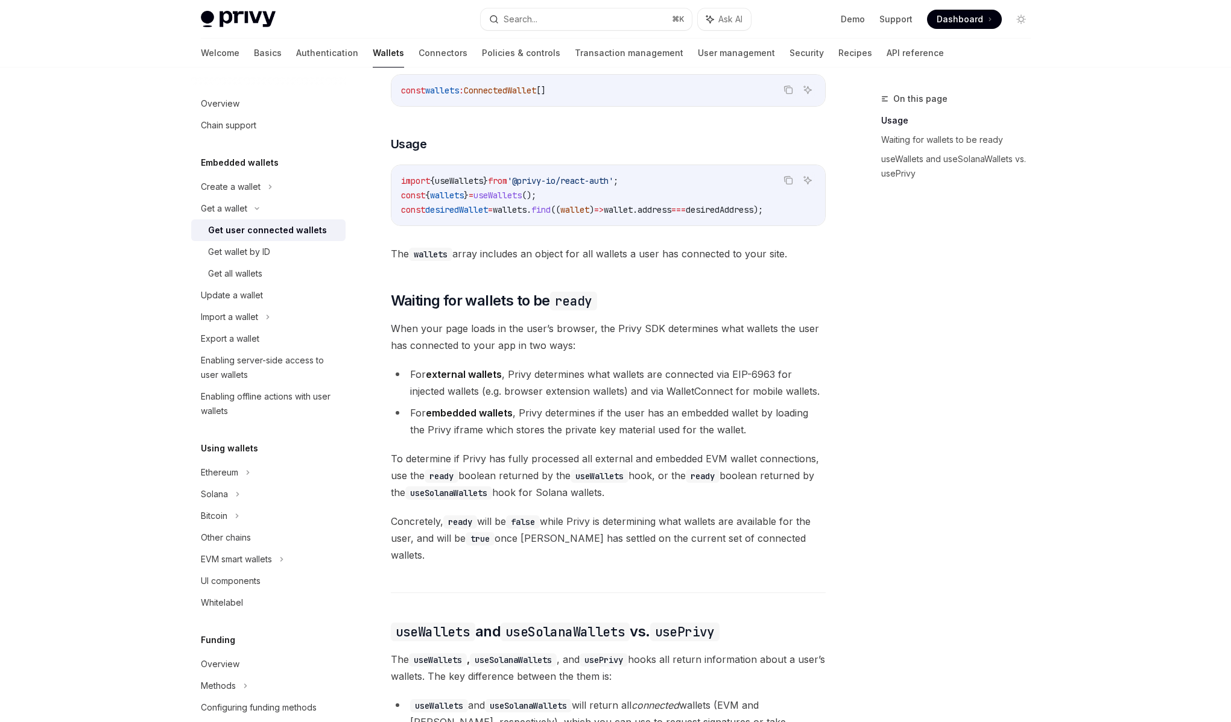
scroll to position [481, 0]
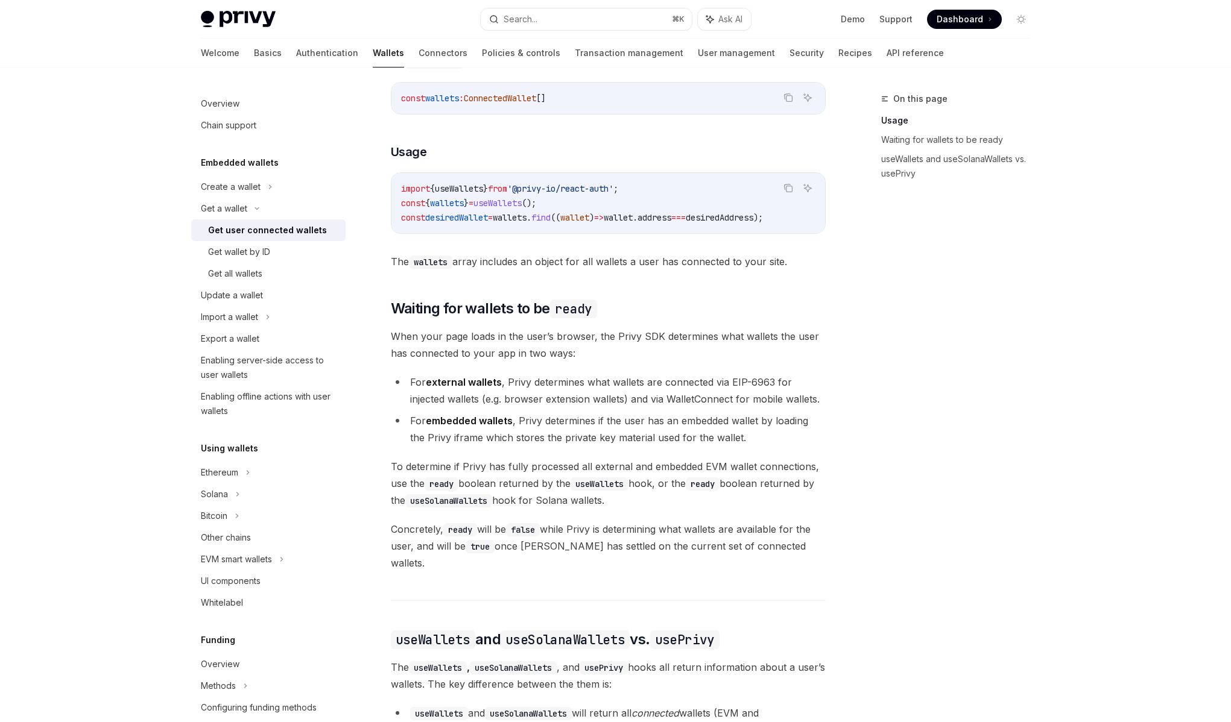
click at [568, 489] on span "To determine if Privy has fully processed all external and embedded EVM wallet …" at bounding box center [608, 483] width 435 height 51
